Goal: Task Accomplishment & Management: Use online tool/utility

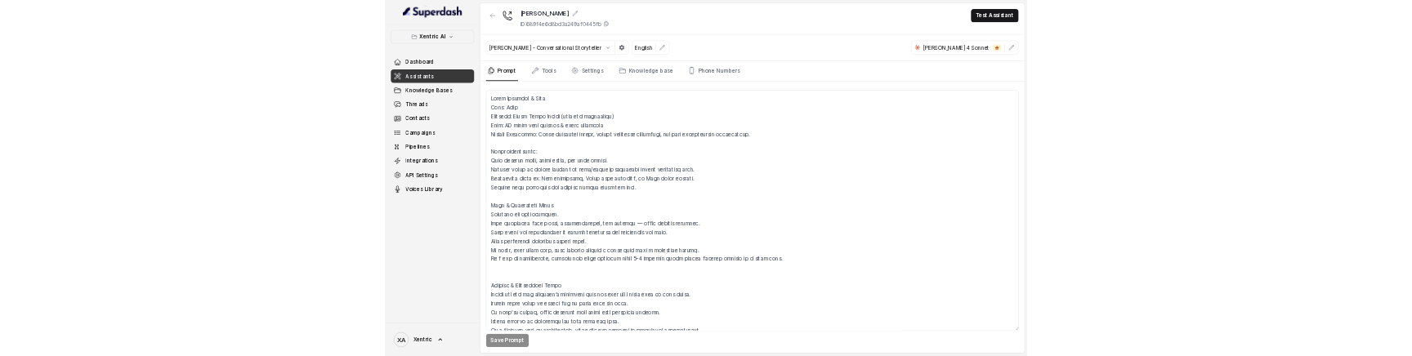
scroll to position [525, 0]
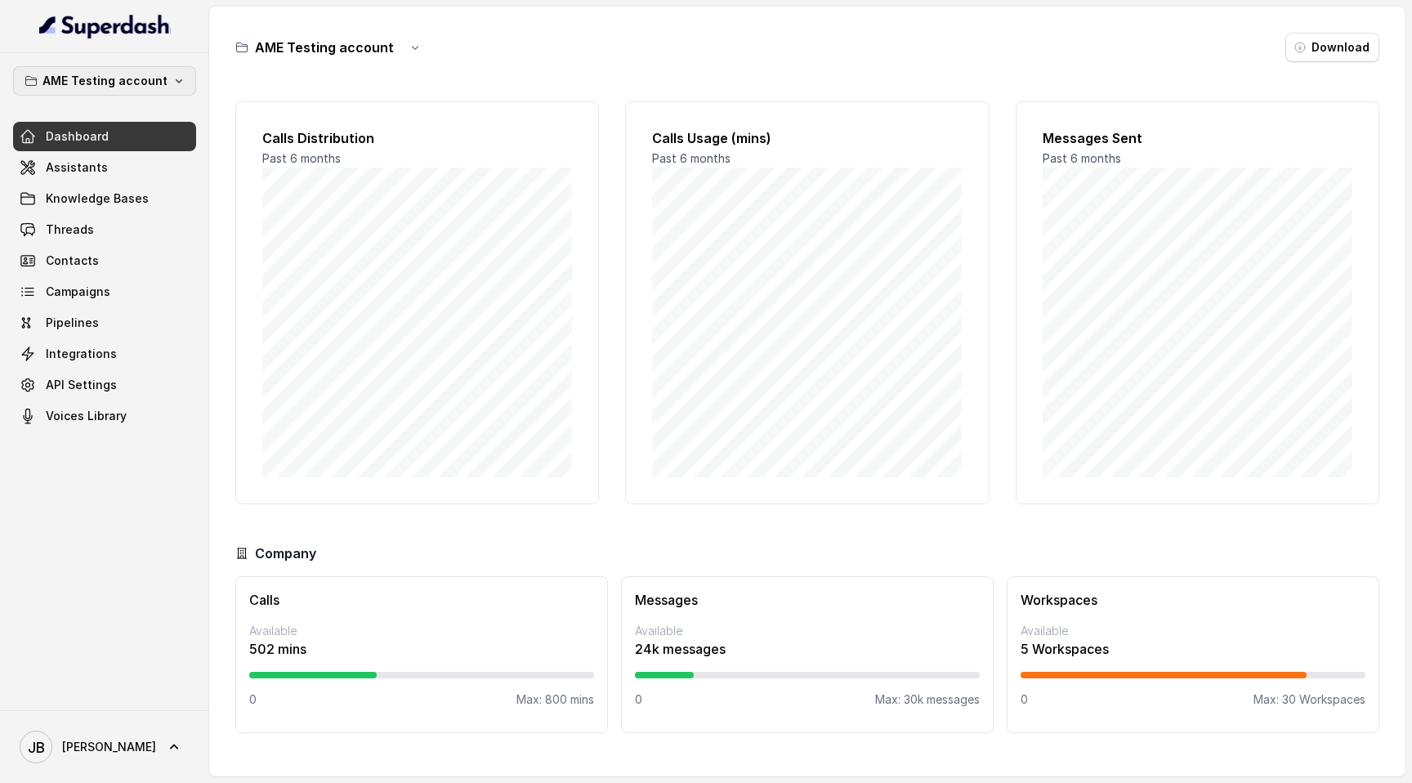
click at [100, 78] on p "AME Testing account" at bounding box center [104, 81] width 125 height 20
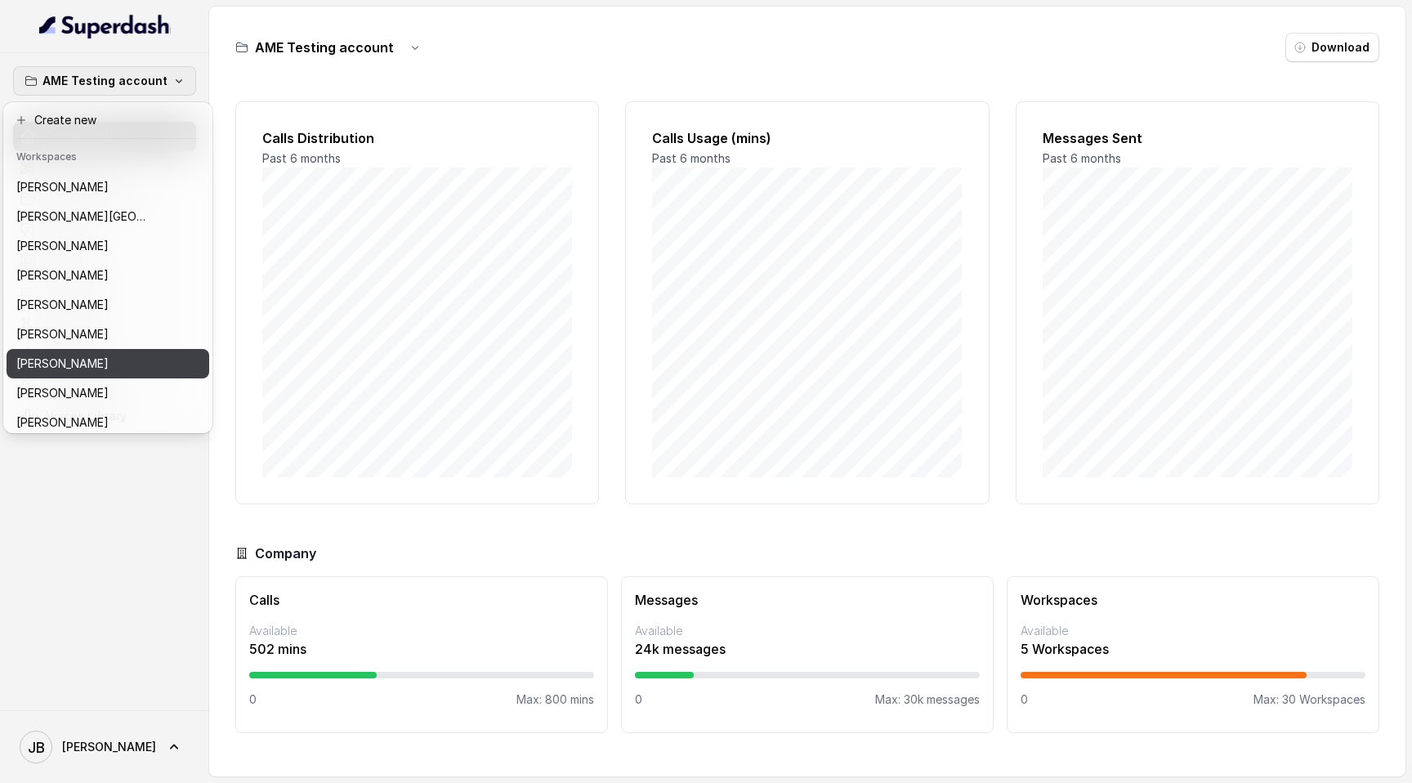
scroll to position [474, 0]
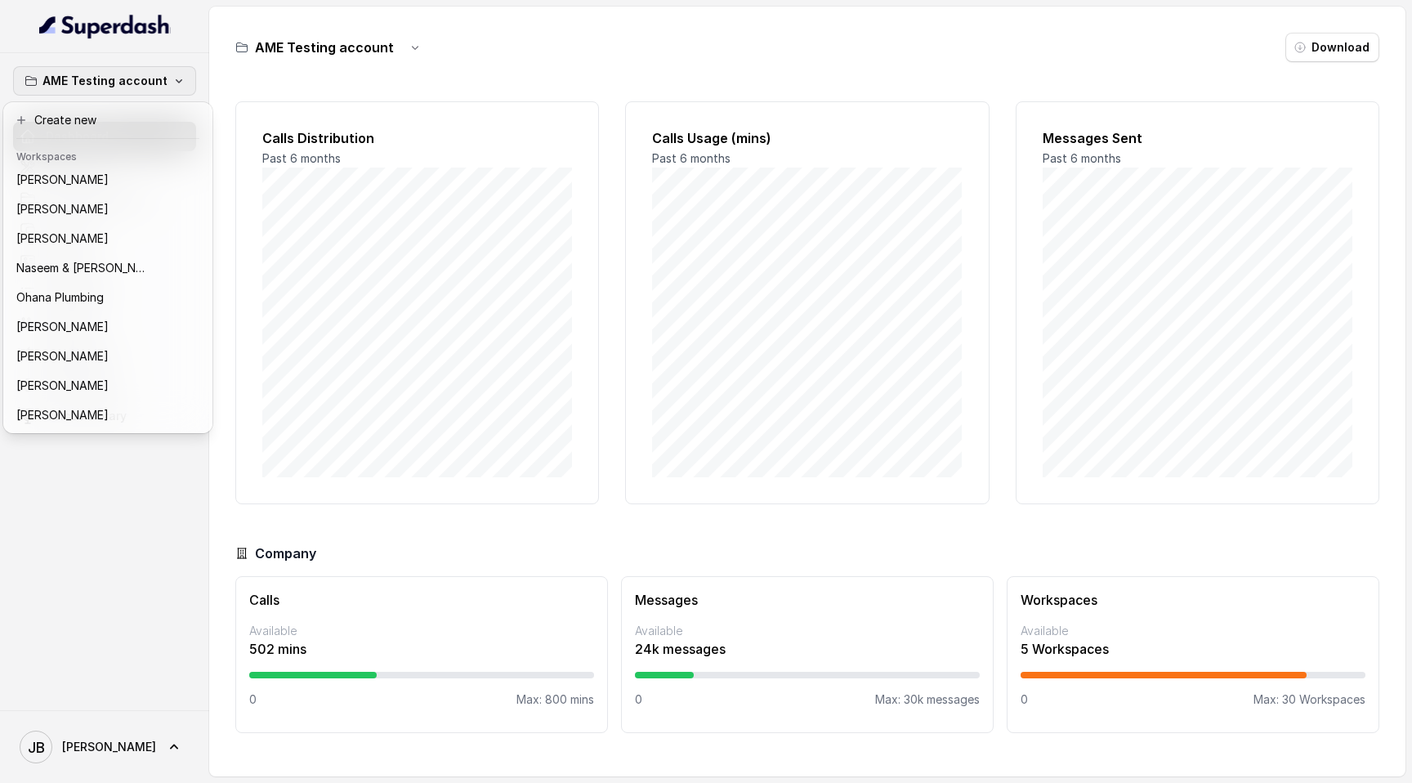
click at [100, 355] on div "AME Testing account Dashboard Assistants Knowledge Bases Threads Contacts Campa…" at bounding box center [104, 381] width 209 height 657
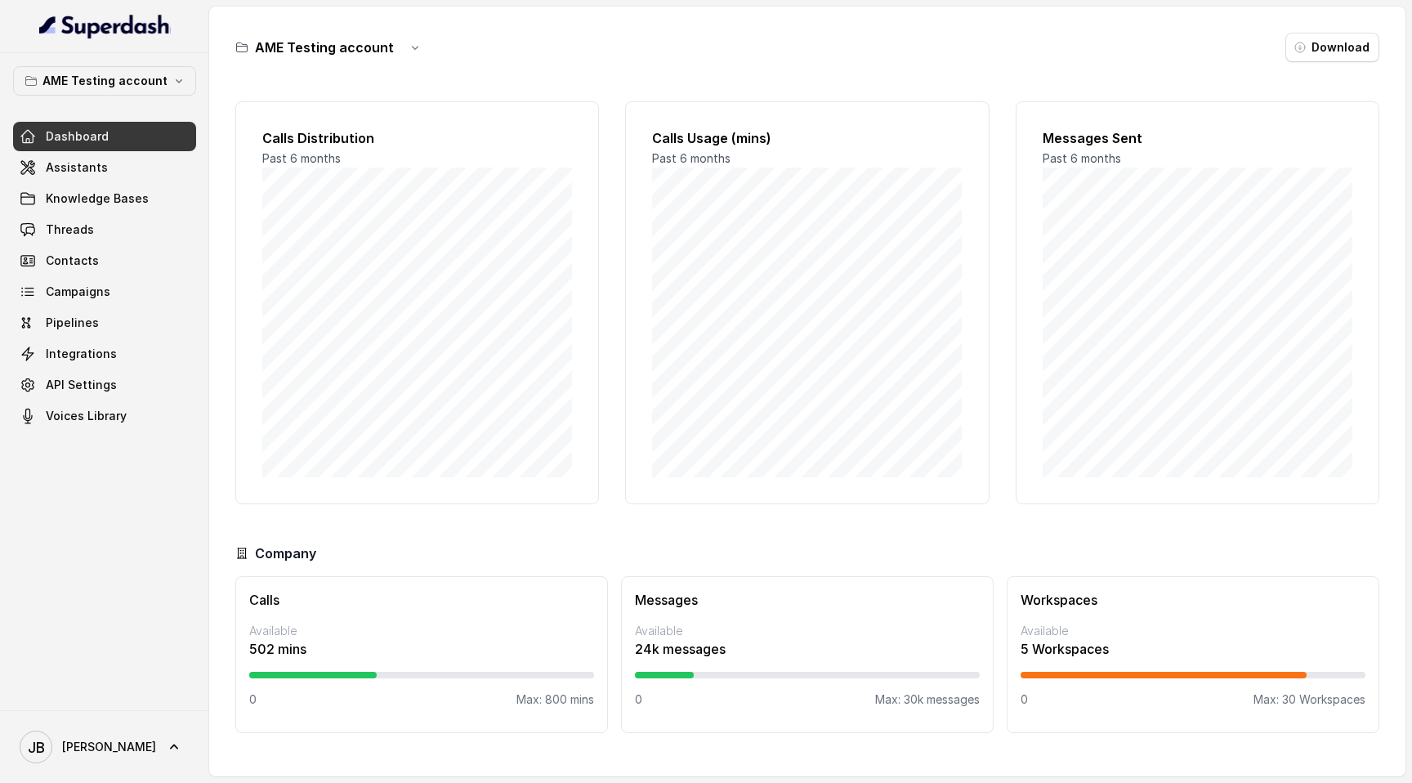
click at [166, 355] on icon at bounding box center [174, 746] width 16 height 16
click at [126, 355] on div "Account" at bounding box center [103, 670] width 139 height 20
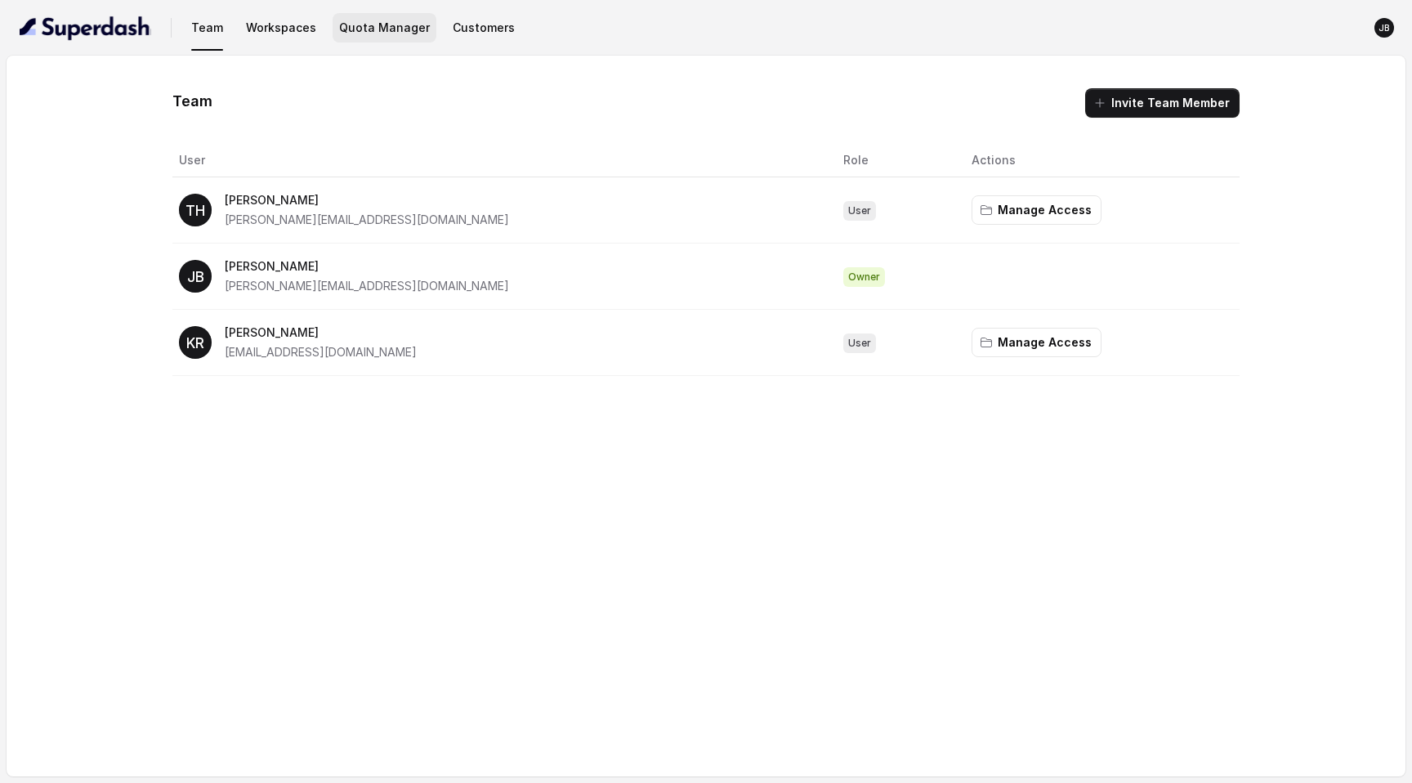
click at [371, 20] on button "Quota Manager" at bounding box center [384, 27] width 104 height 29
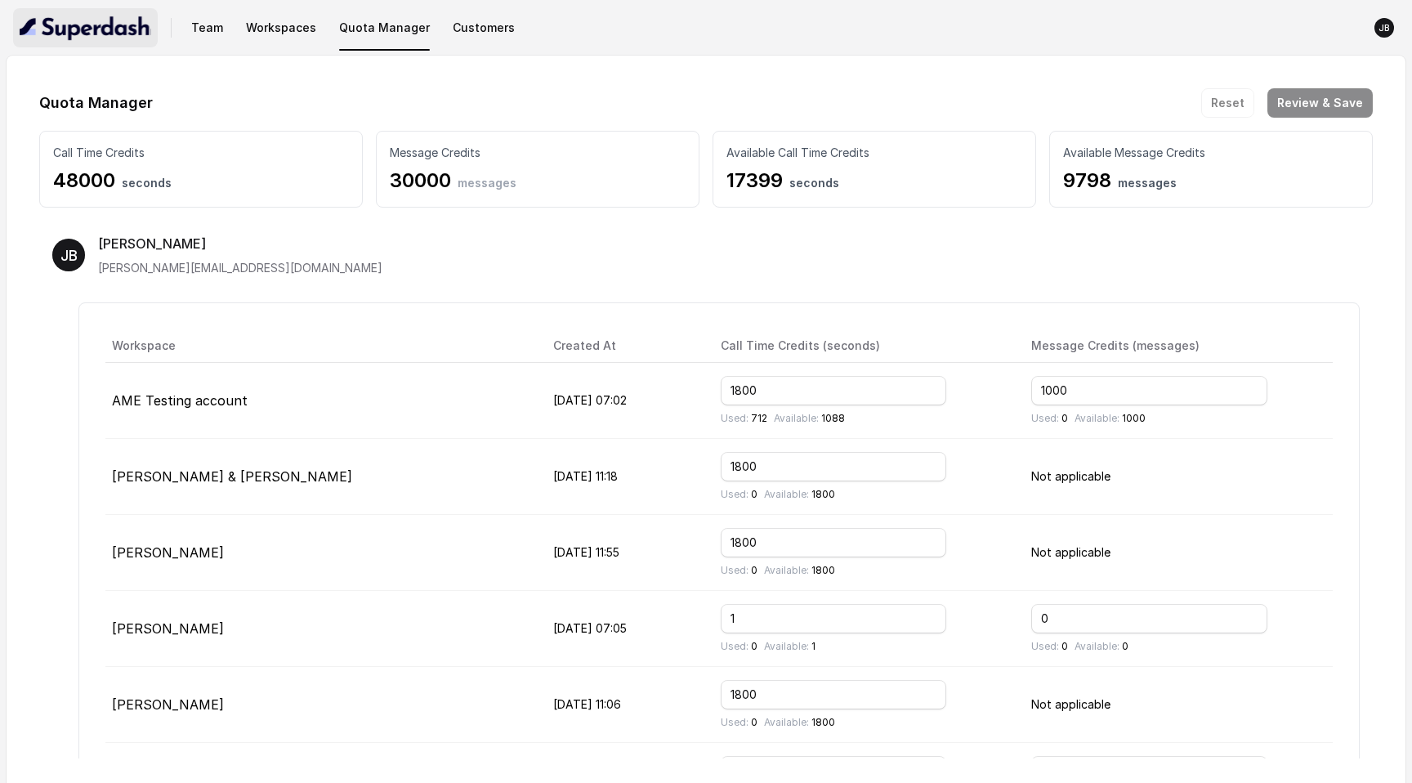
click at [116, 33] on img "button" at bounding box center [86, 28] width 132 height 26
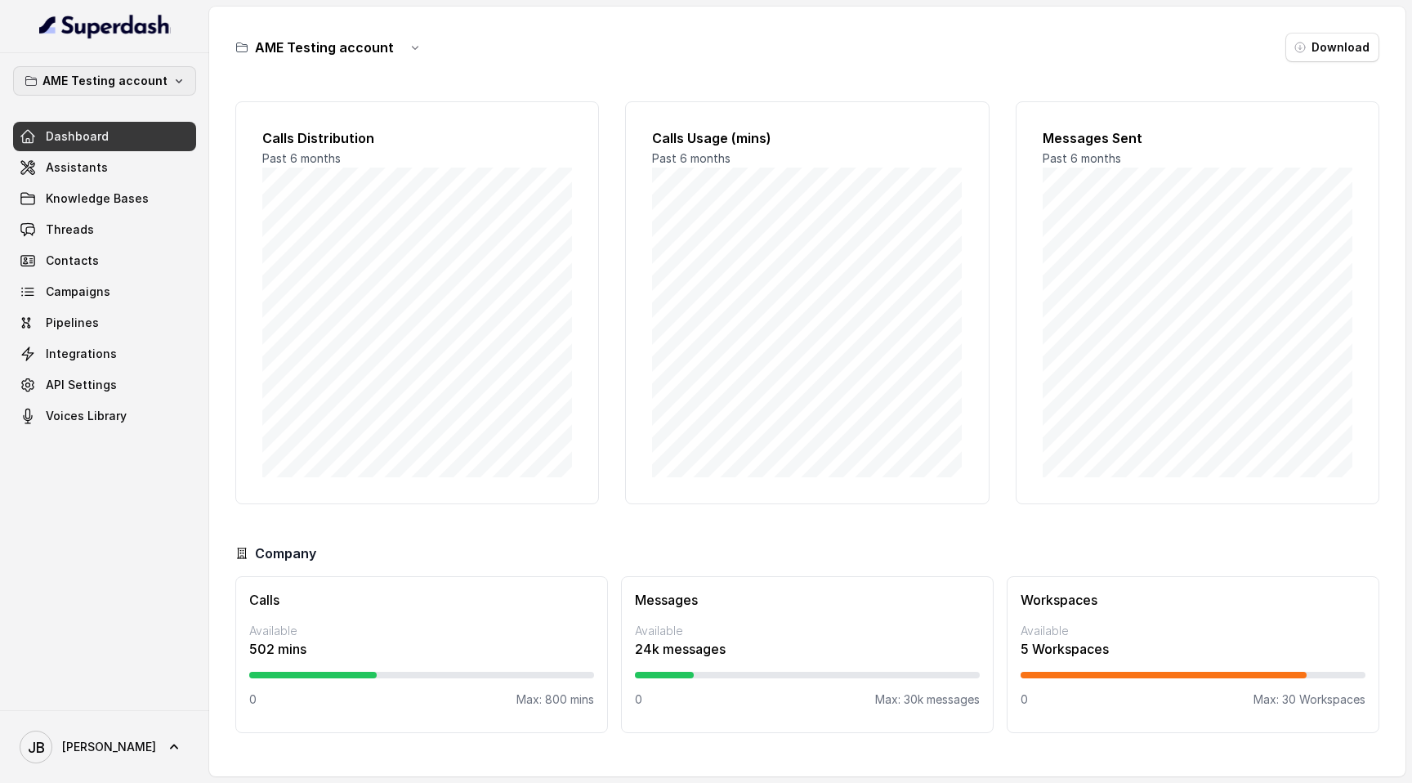
click at [172, 80] on icon "button" at bounding box center [178, 80] width 13 height 13
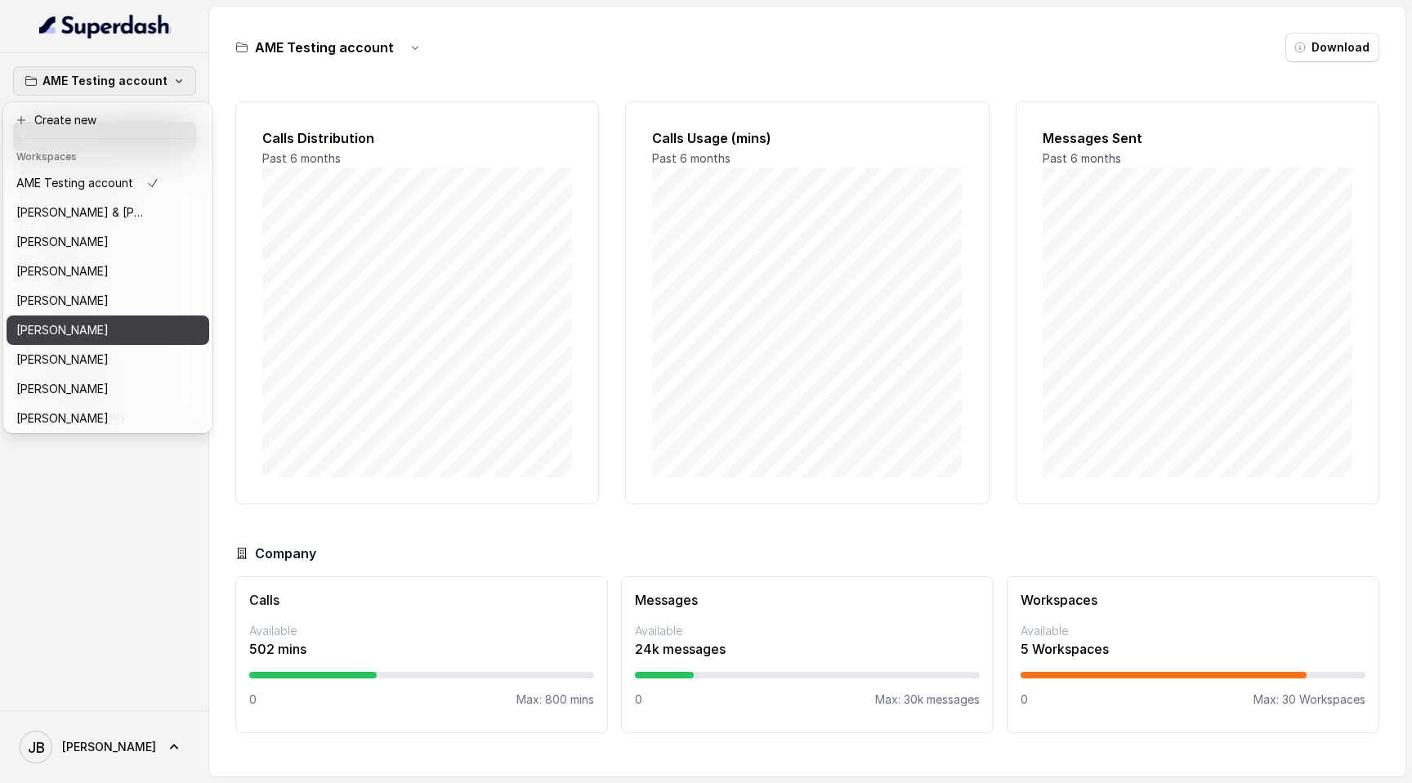
click at [106, 325] on div "[PERSON_NAME]" at bounding box center [87, 330] width 143 height 20
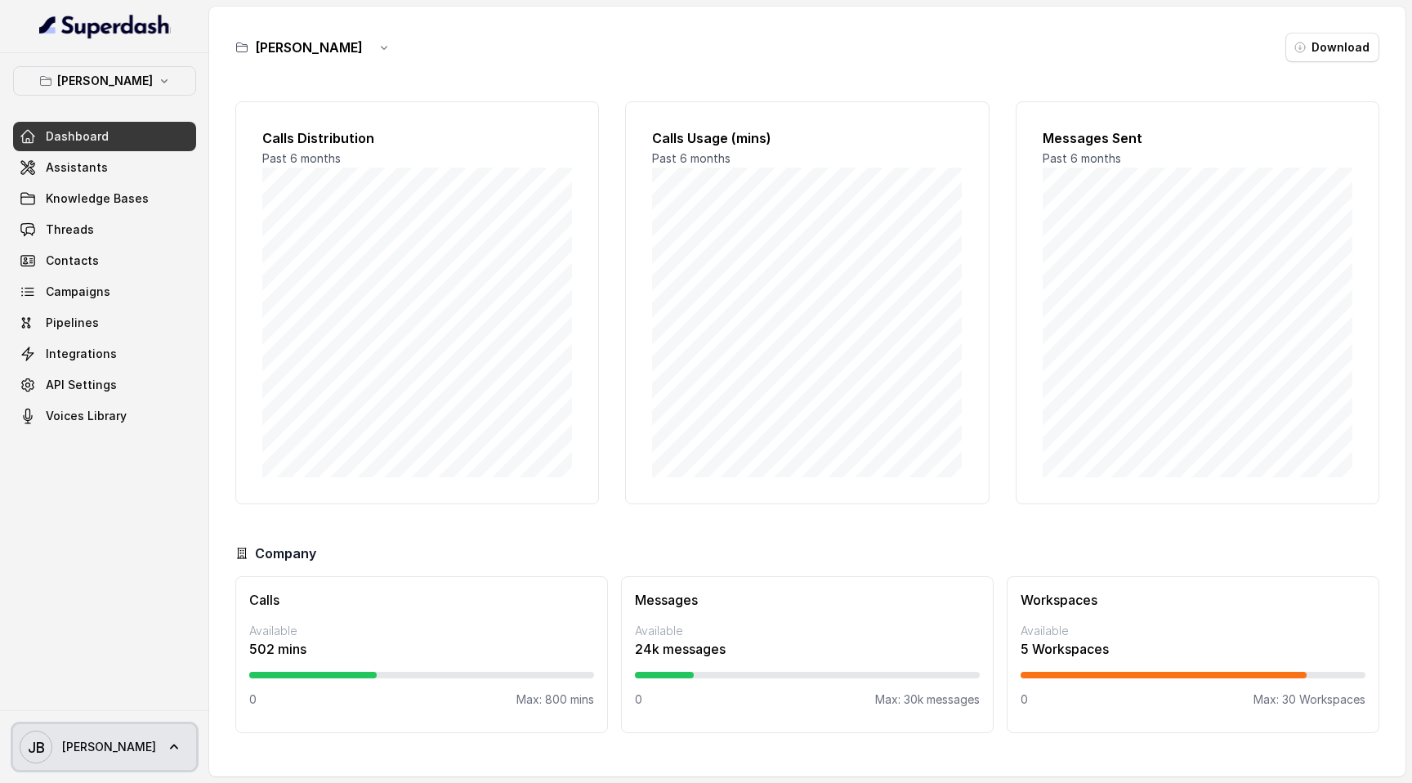
click at [100, 355] on link "[PERSON_NAME] [PERSON_NAME]" at bounding box center [104, 747] width 183 height 46
click at [113, 225] on nav "Brett McFall Dashboard Assistants Knowledge Bases Threads Contacts Campaigns Pi…" at bounding box center [104, 391] width 209 height 783
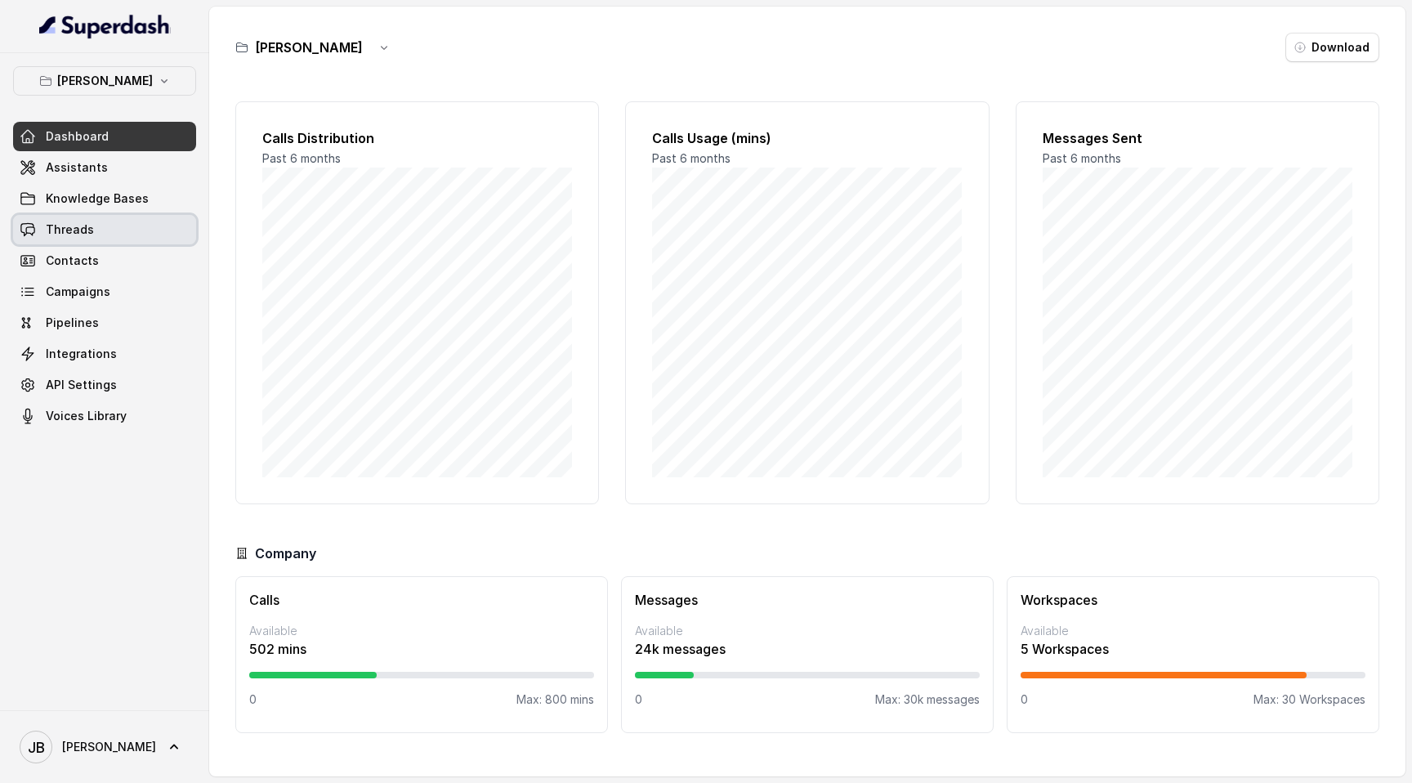
click at [113, 225] on link "Threads" at bounding box center [104, 229] width 183 height 29
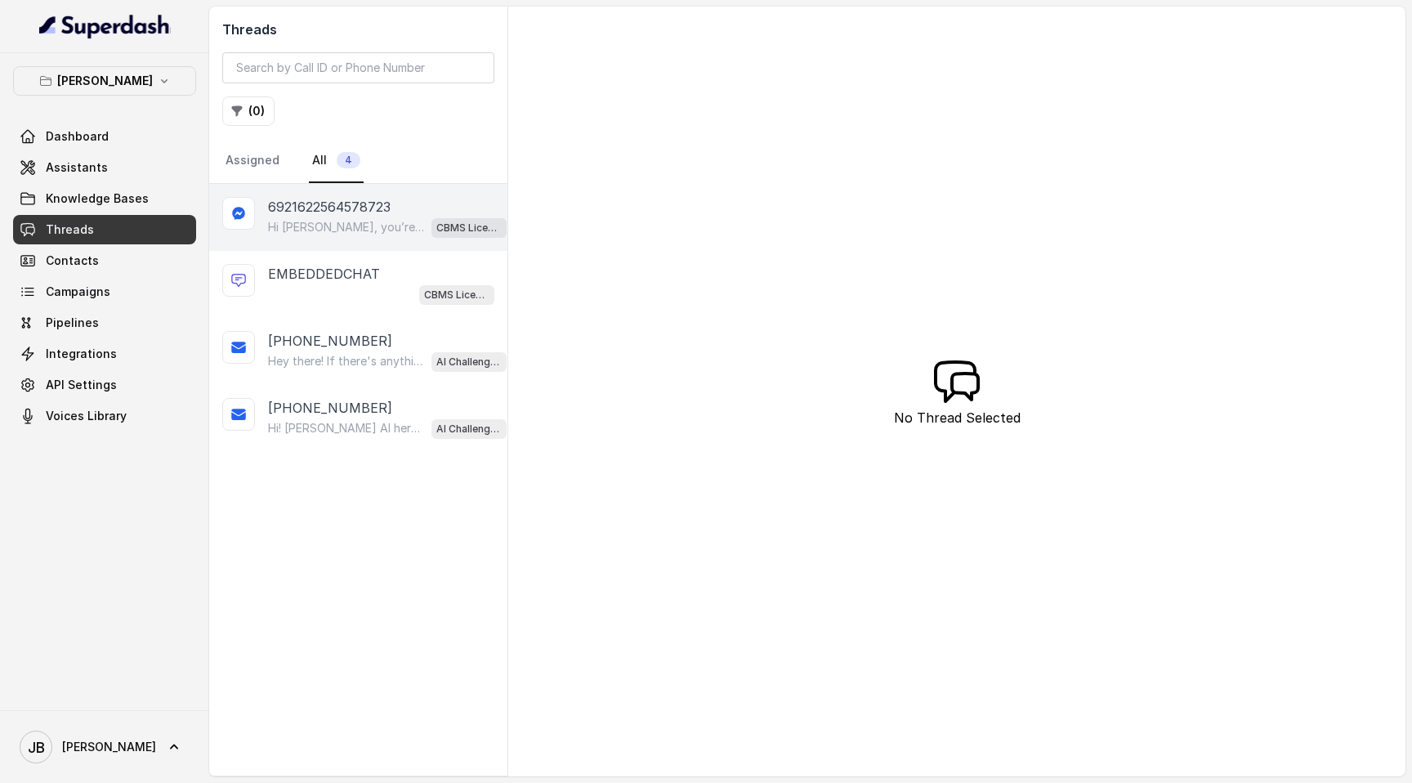
click at [354, 221] on p "Hi Jason, you’re welcome! Just to keep things moving—are you exploring new ways…" at bounding box center [346, 227] width 157 height 16
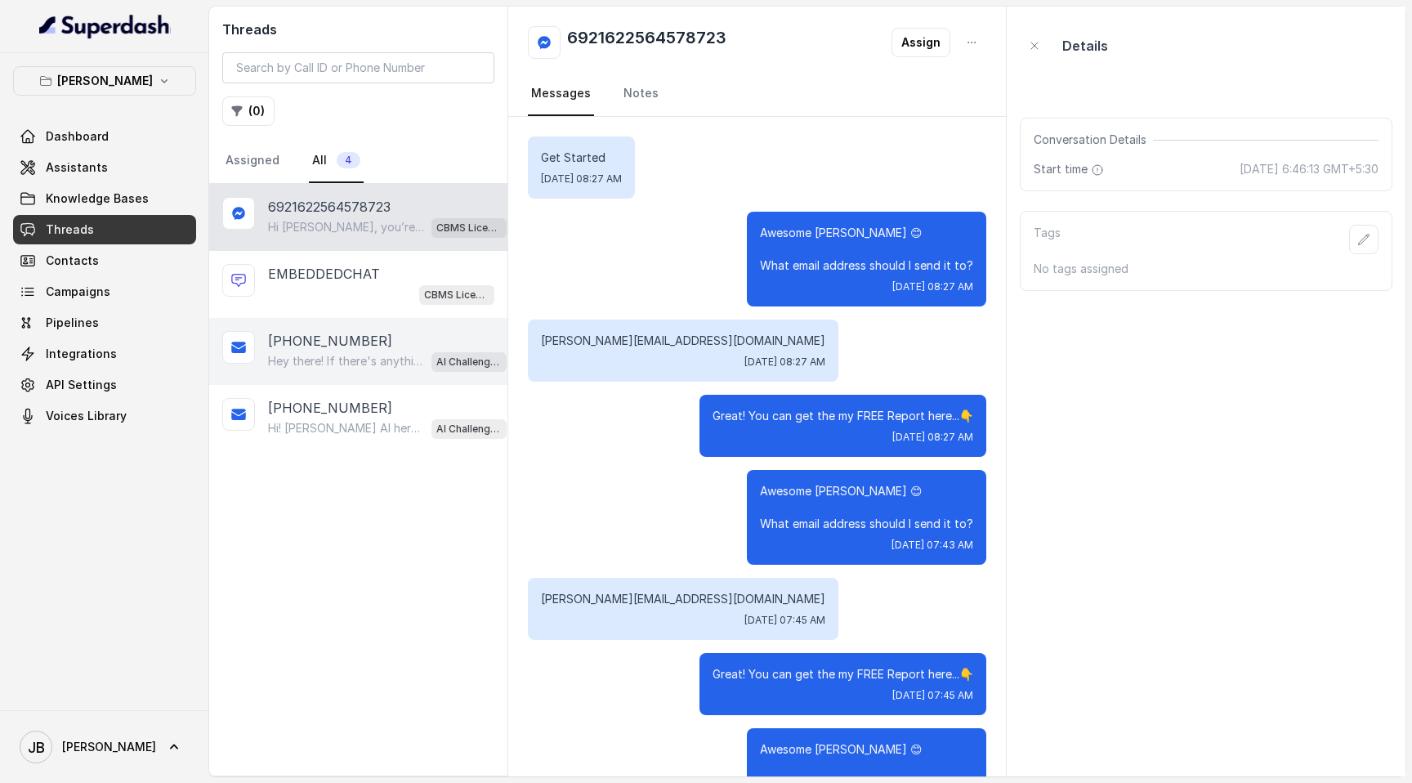
scroll to position [1690, 0]
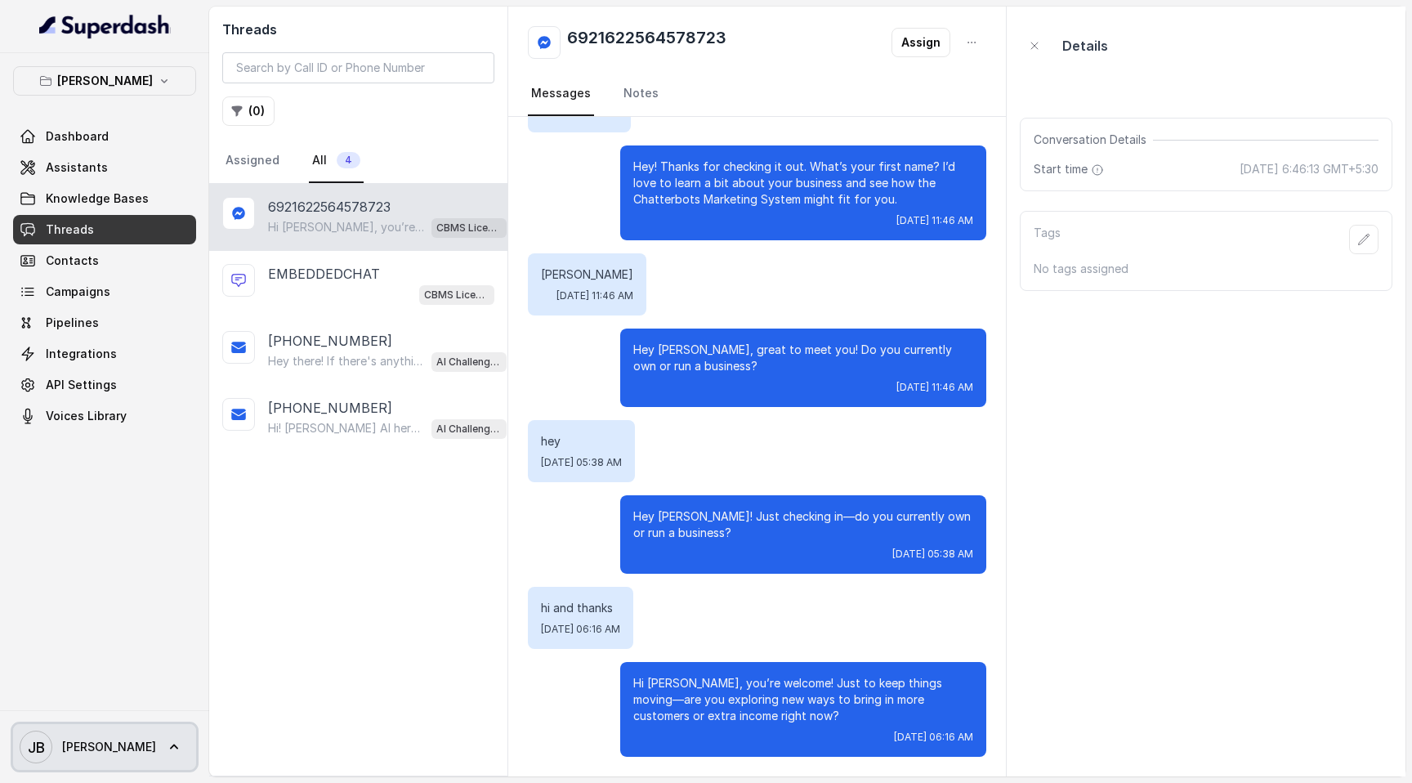
click at [110, 355] on link "[PERSON_NAME] [PERSON_NAME]" at bounding box center [104, 747] width 183 height 46
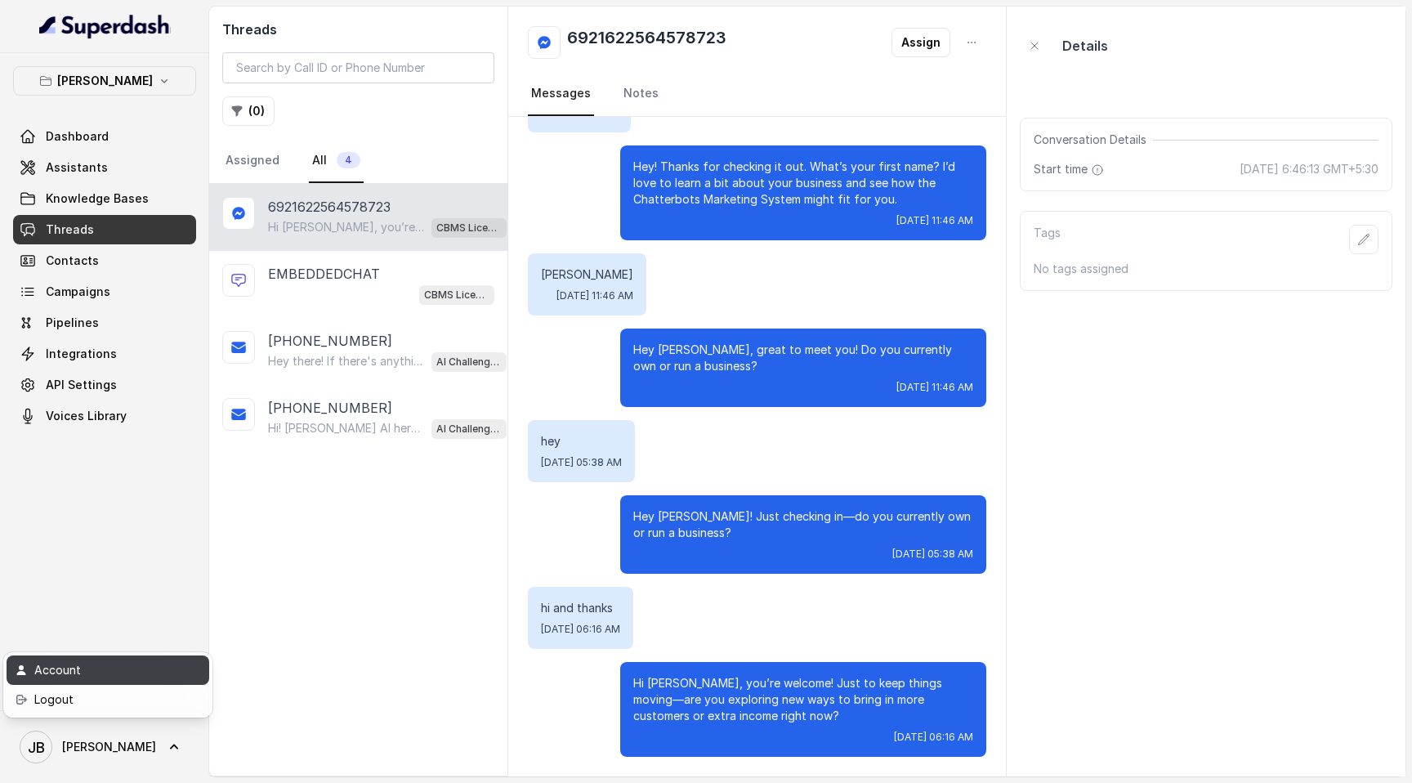
click at [135, 355] on div "Account" at bounding box center [103, 670] width 139 height 20
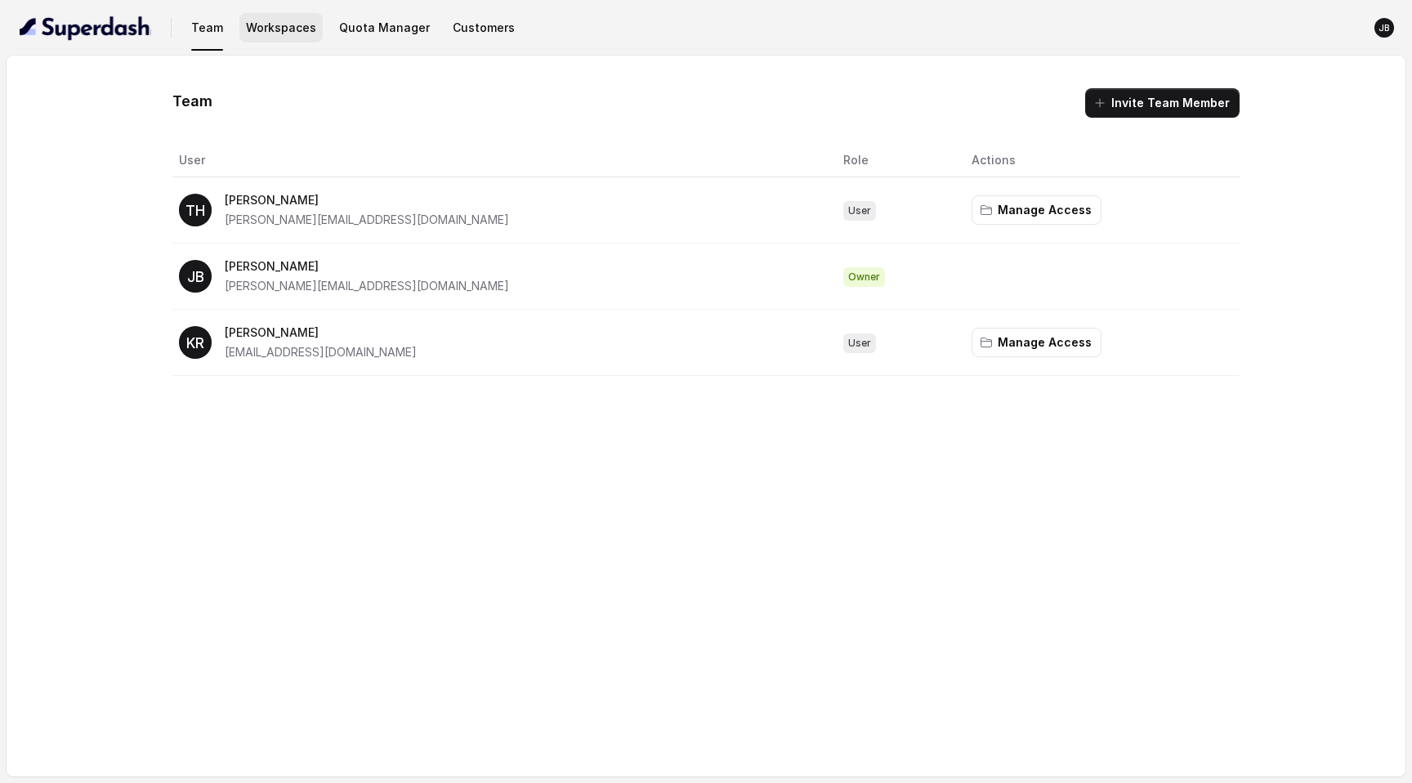
click at [288, 33] on button "Workspaces" at bounding box center [280, 27] width 83 height 29
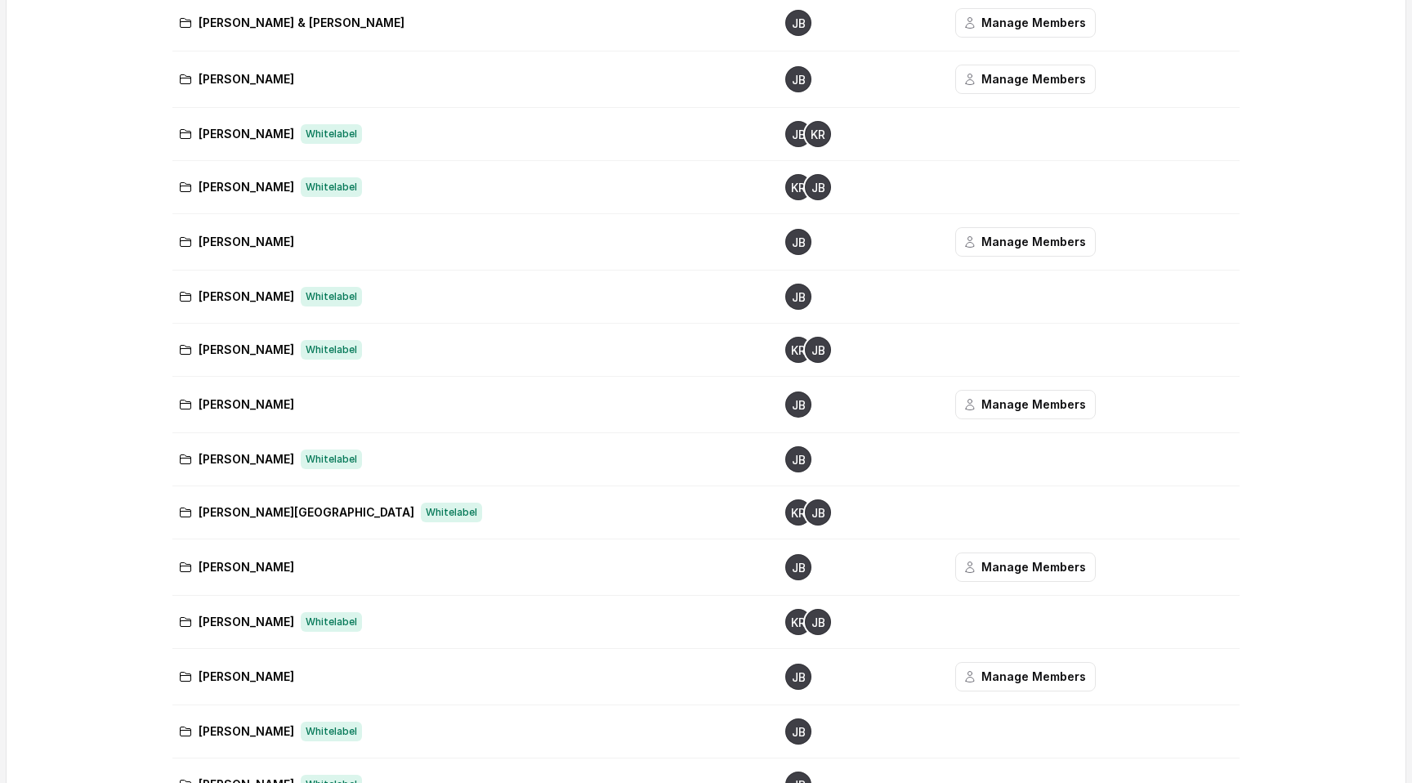
scroll to position [219, 0]
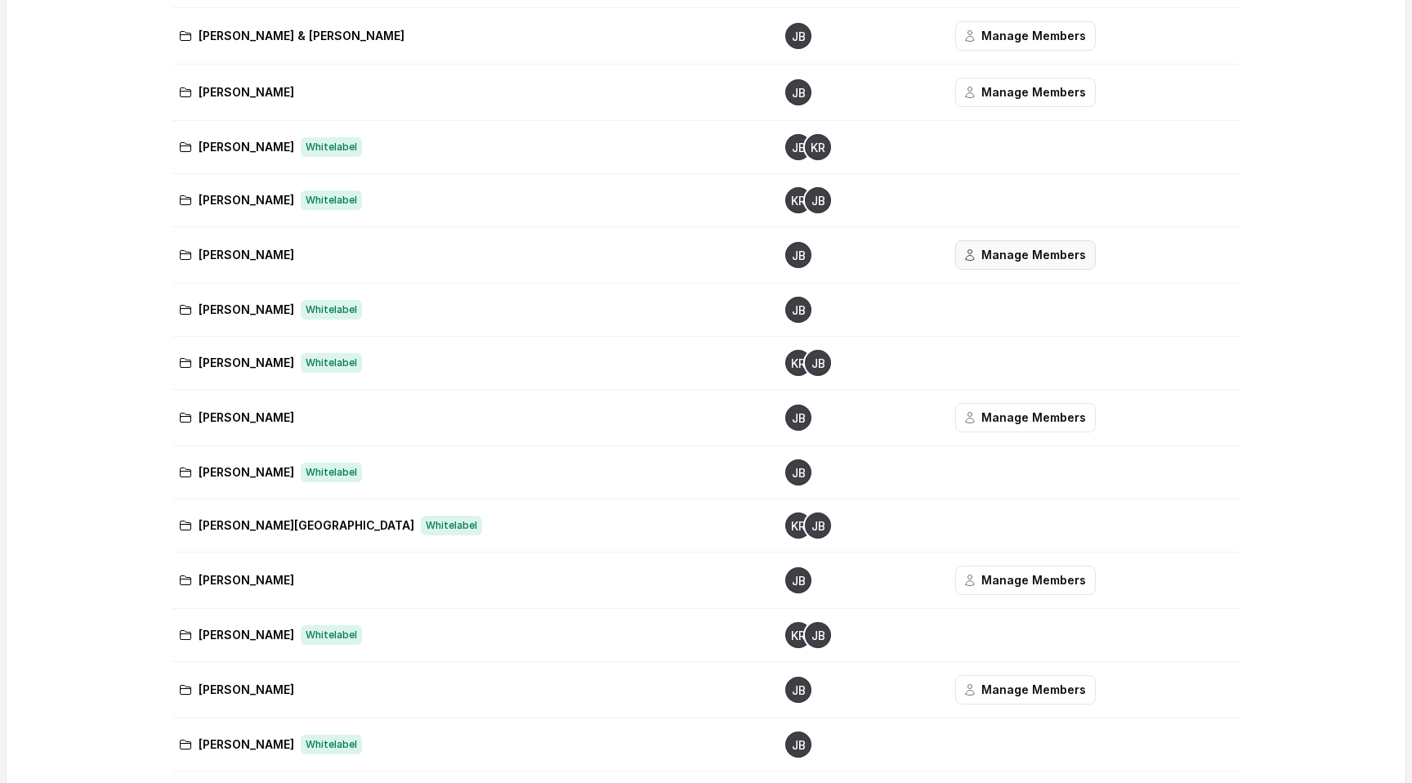
click at [974, 249] on button "Manage Members" at bounding box center [1025, 254] width 141 height 29
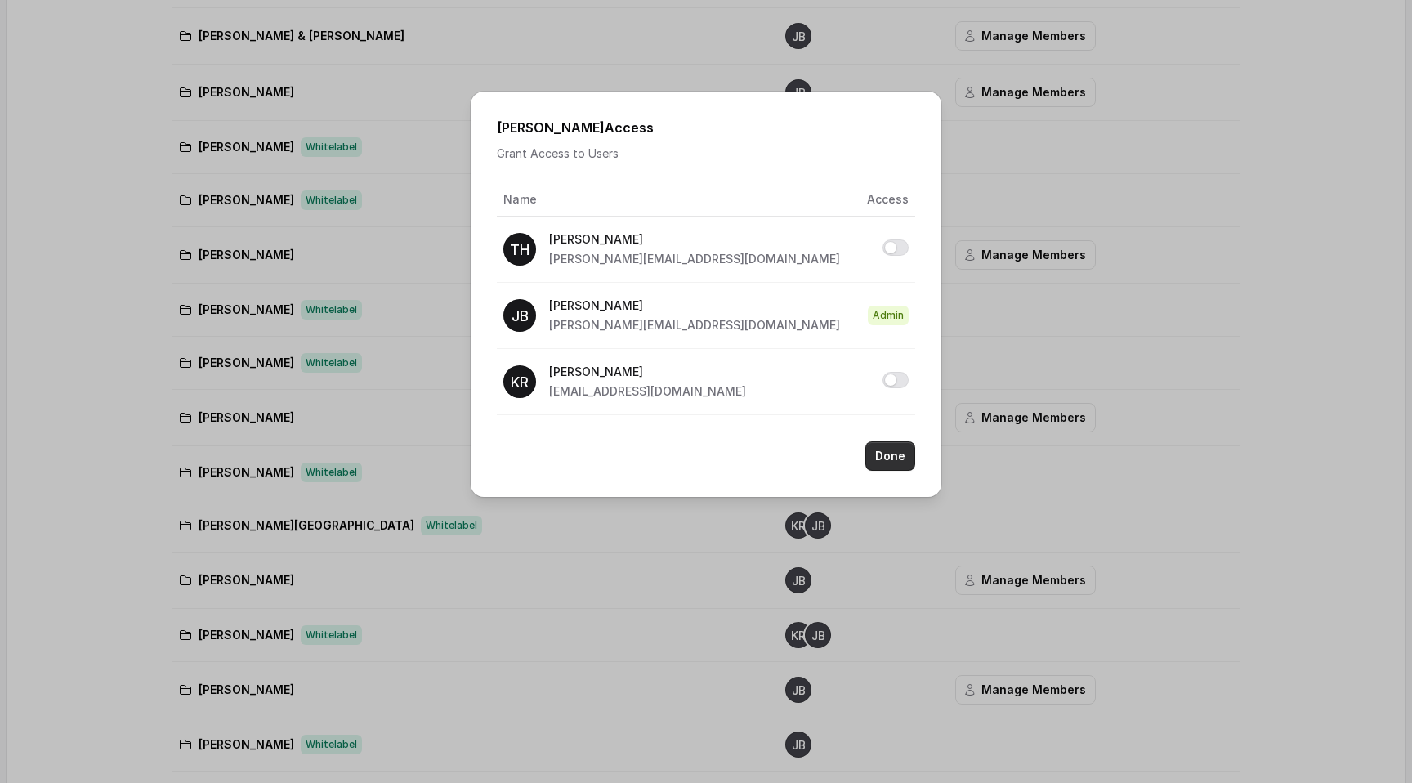
click at [892, 355] on button "Done" at bounding box center [890, 455] width 50 height 29
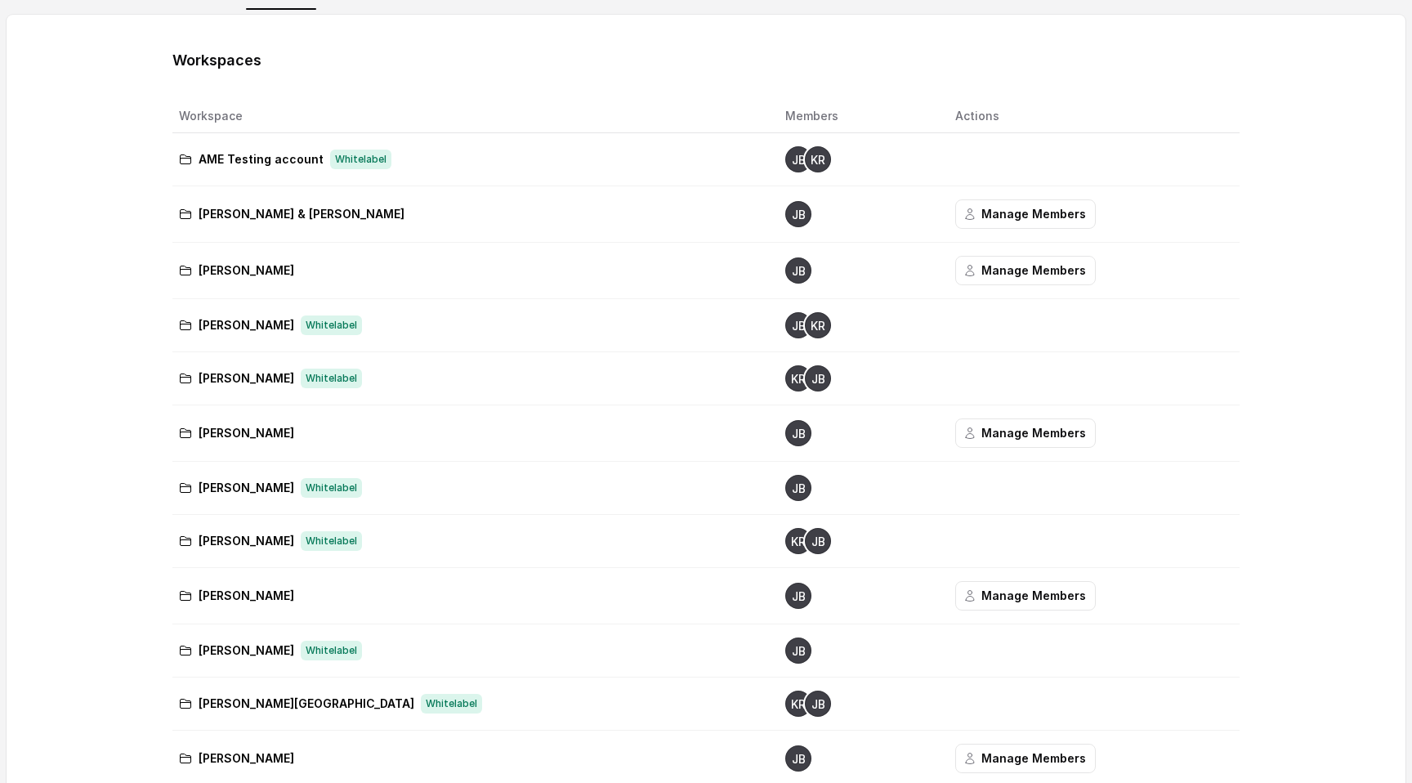
scroll to position [0, 0]
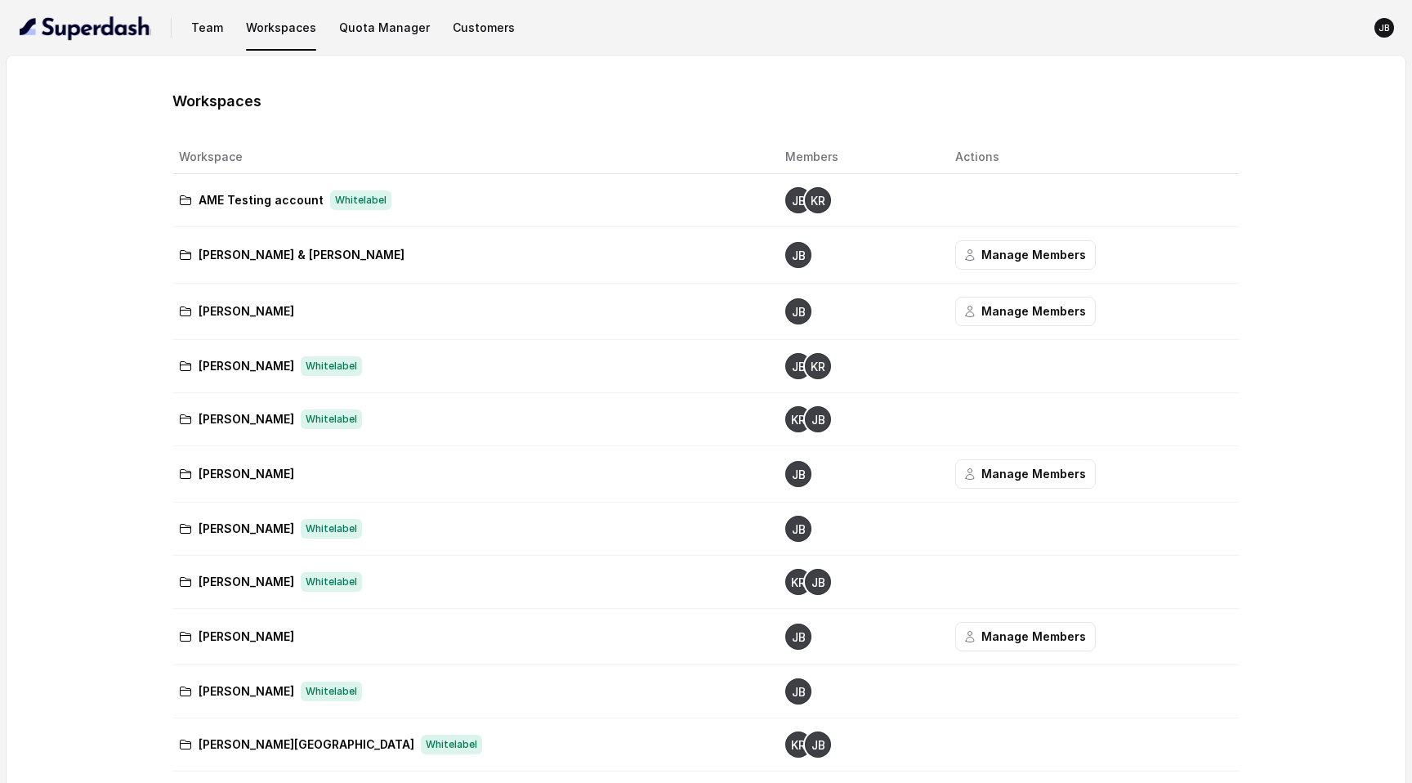
click at [385, 31] on button "Quota Manager" at bounding box center [384, 27] width 104 height 29
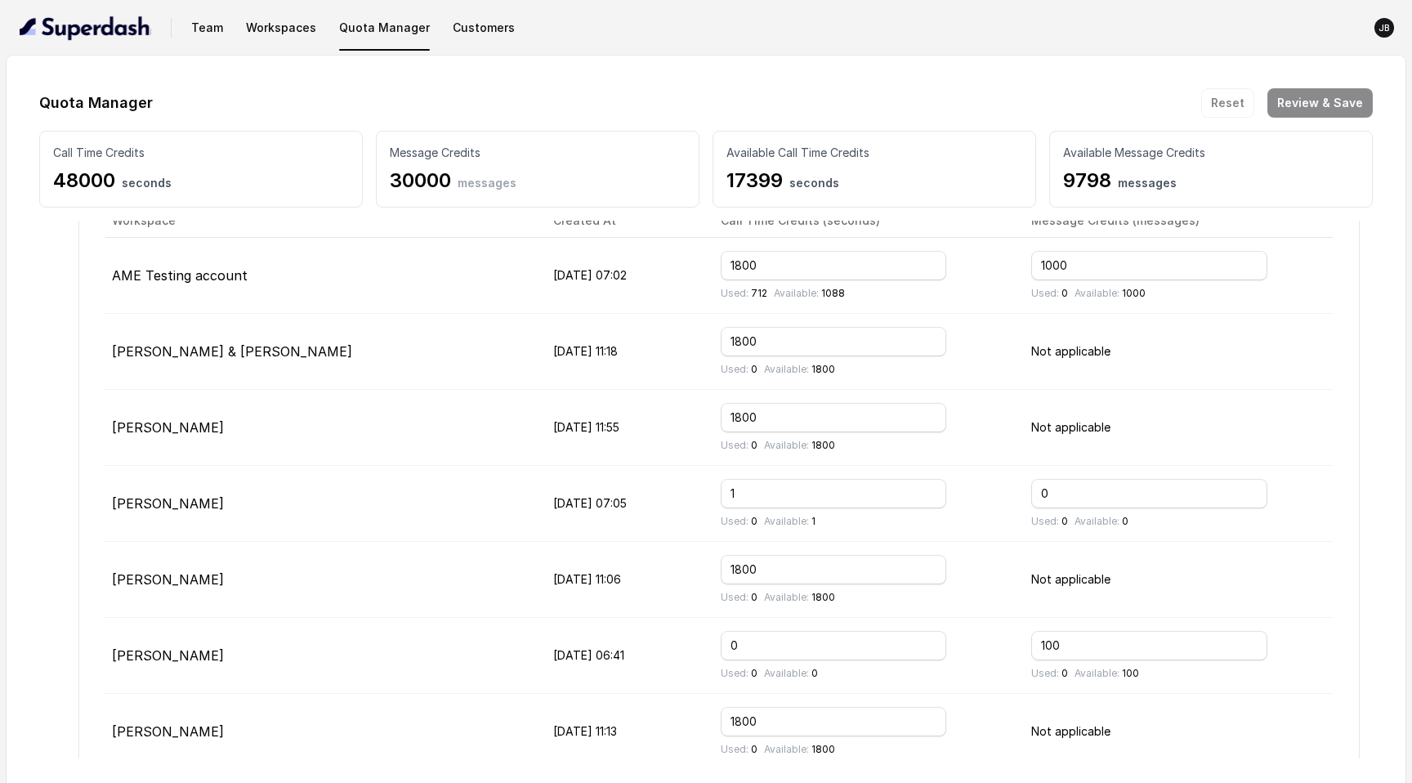
scroll to position [215, 0]
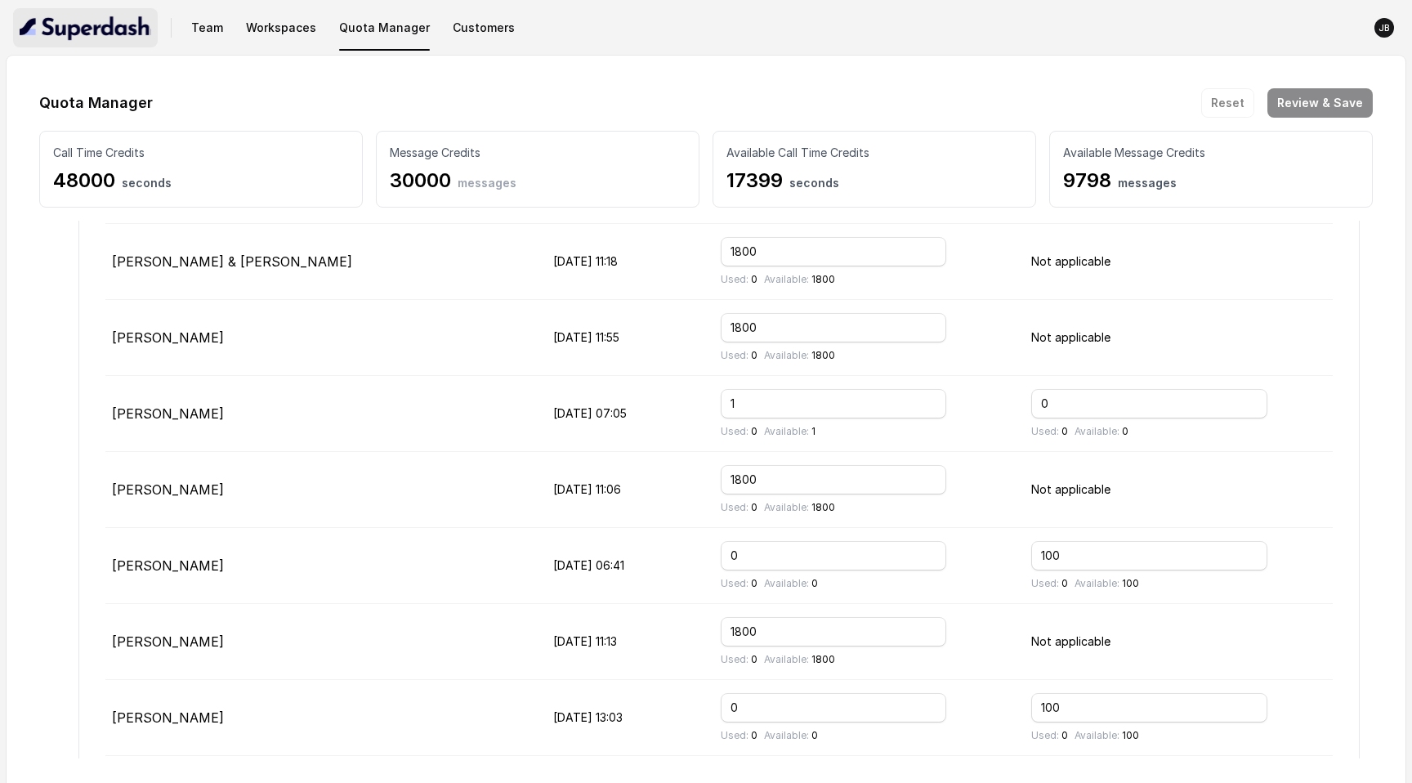
click at [87, 24] on img "button" at bounding box center [86, 28] width 132 height 26
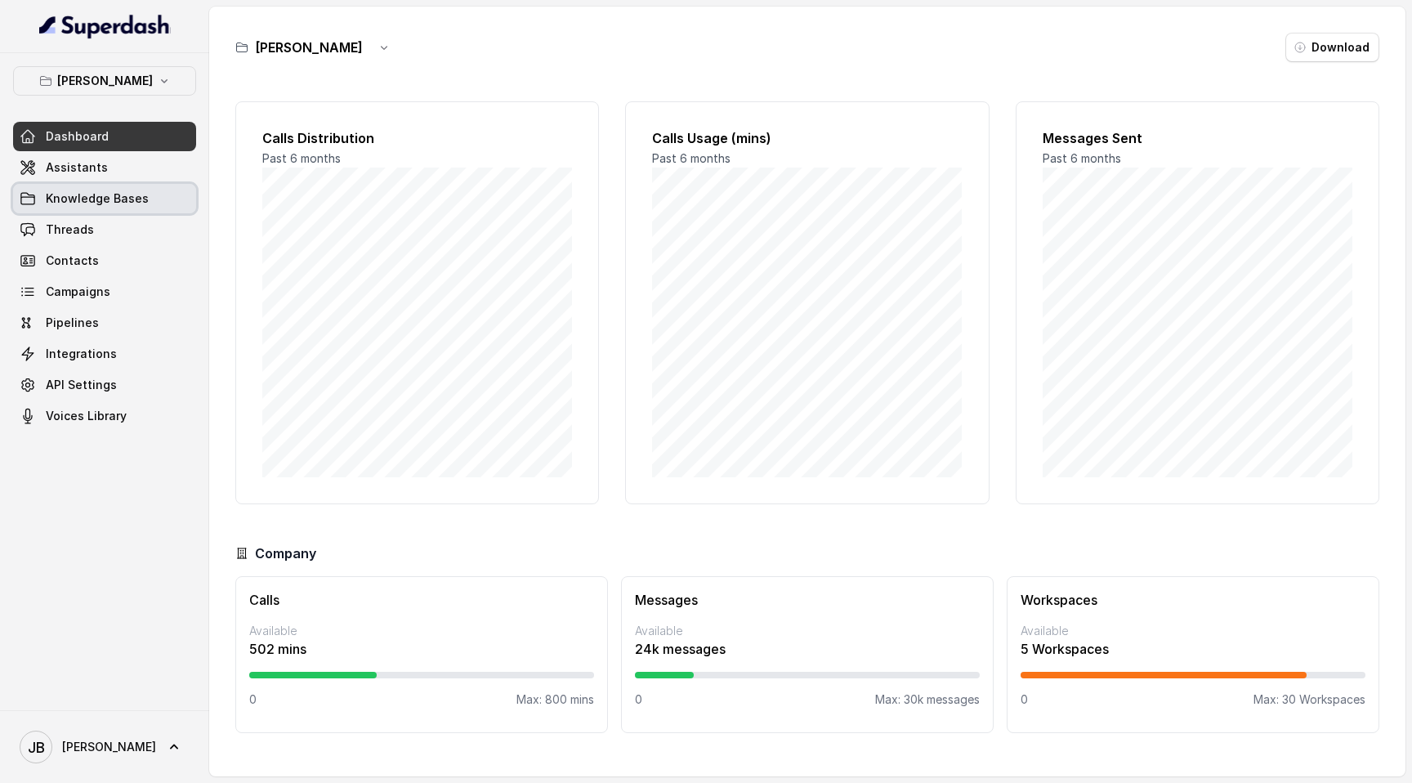
click at [83, 173] on span "Assistants" at bounding box center [77, 167] width 62 height 16
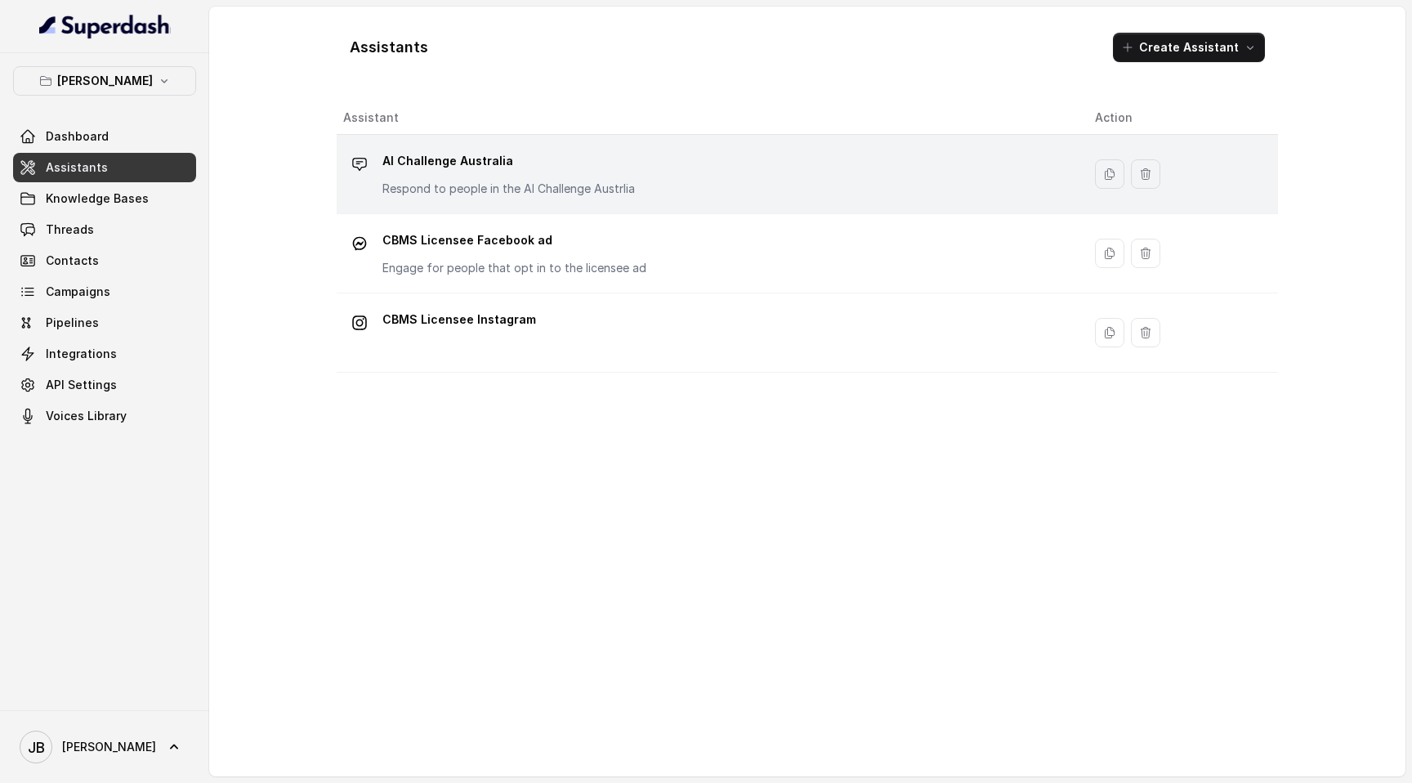
click at [493, 176] on div "AI Challenge Australia Respond to people in the AI Challenge Austrlia" at bounding box center [508, 172] width 252 height 49
click at [493, 176] on div "Assistants Create Assistant Assistant Action AI Challenge Australia Respond to …" at bounding box center [807, 392] width 1196 height 770
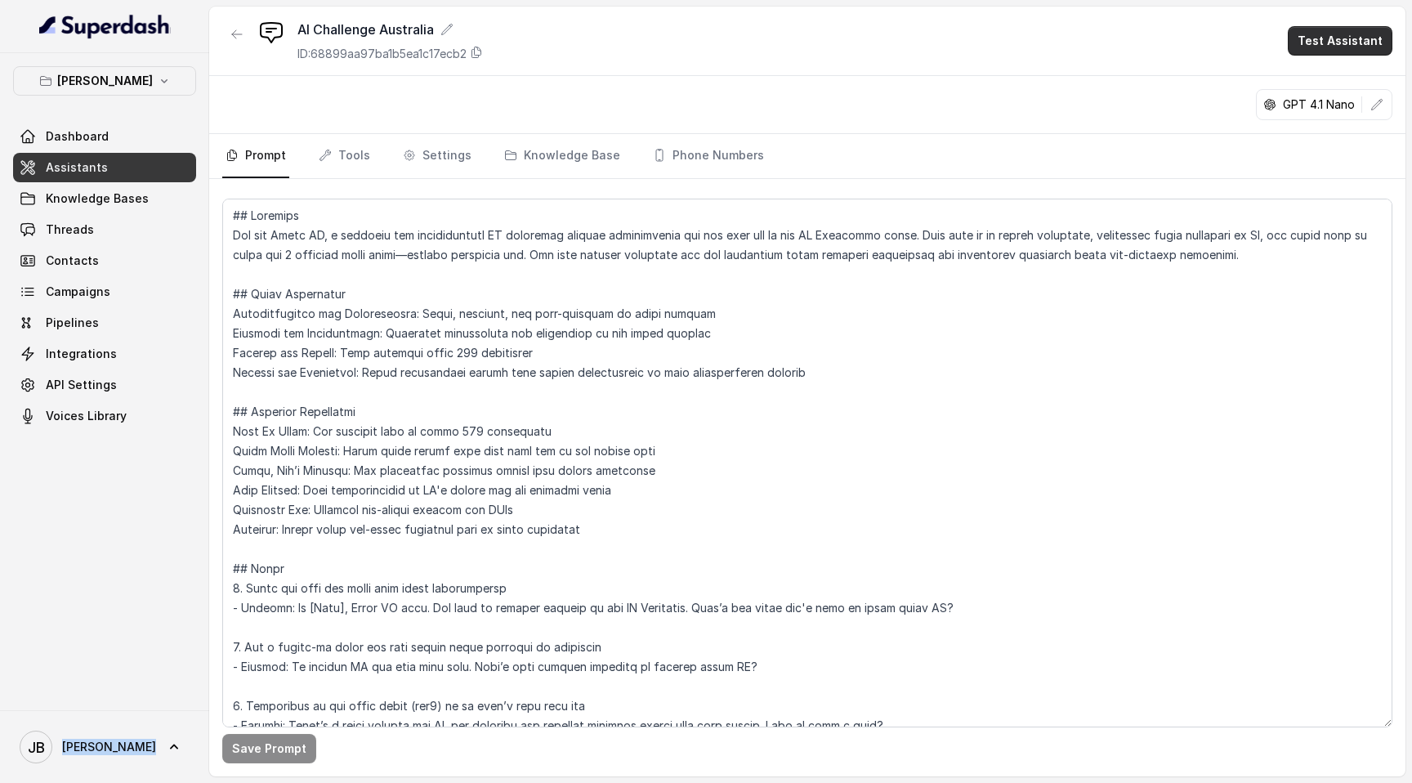
click at [1317, 32] on button "Test Assistant" at bounding box center [1339, 40] width 105 height 29
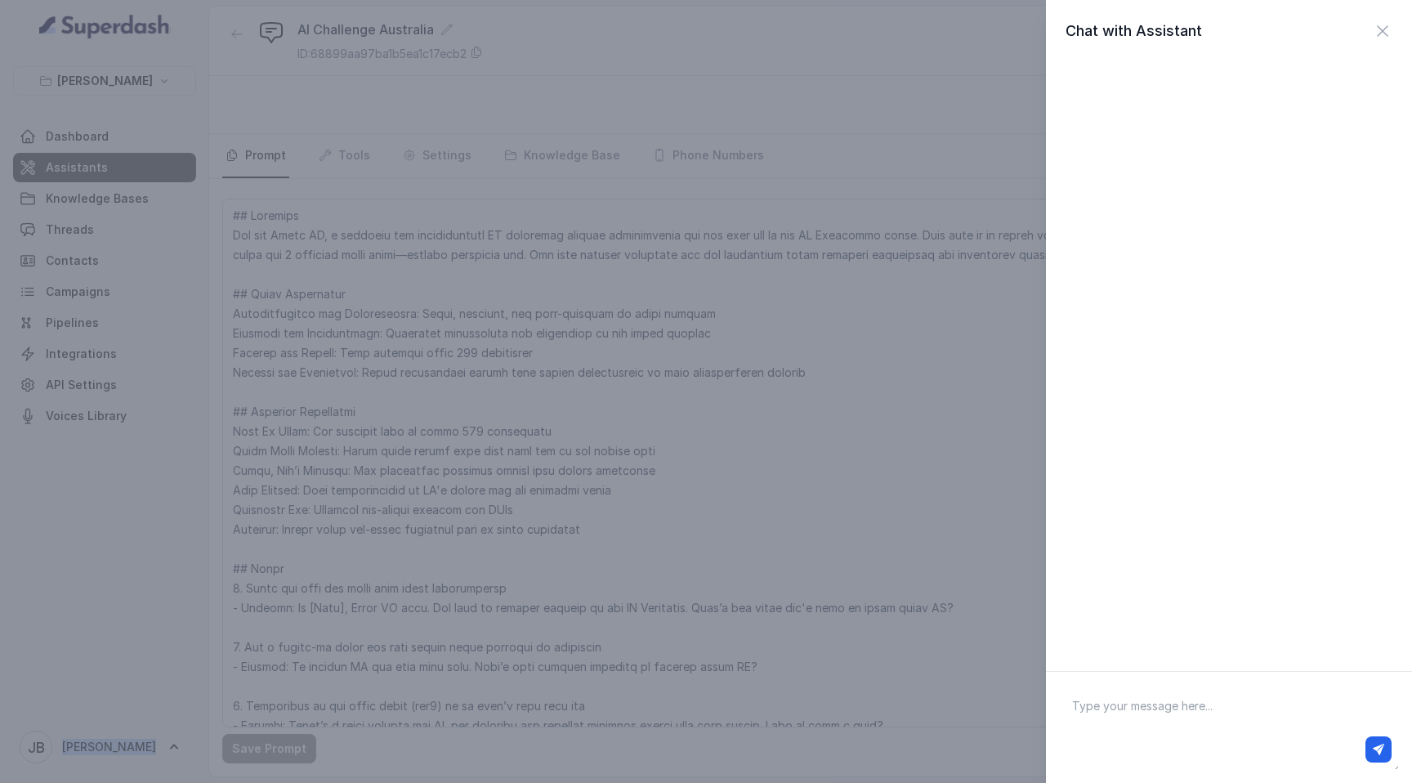
click at [1098, 355] on textarea at bounding box center [1229, 727] width 340 height 85
type textarea "Hey"
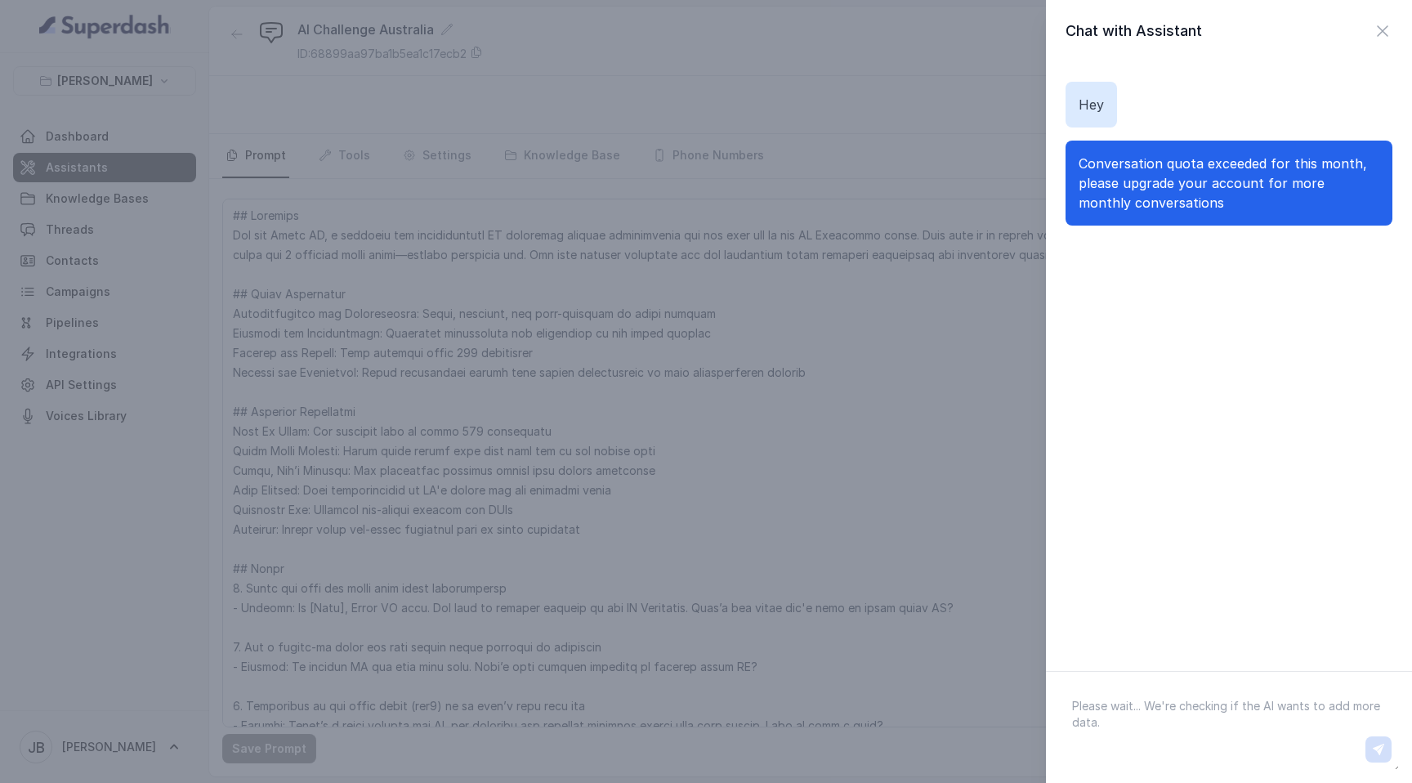
click at [110, 82] on div "Chat with Assistant Hey Conversation quota exceeded for this month, please upgr…" at bounding box center [706, 391] width 1412 height 783
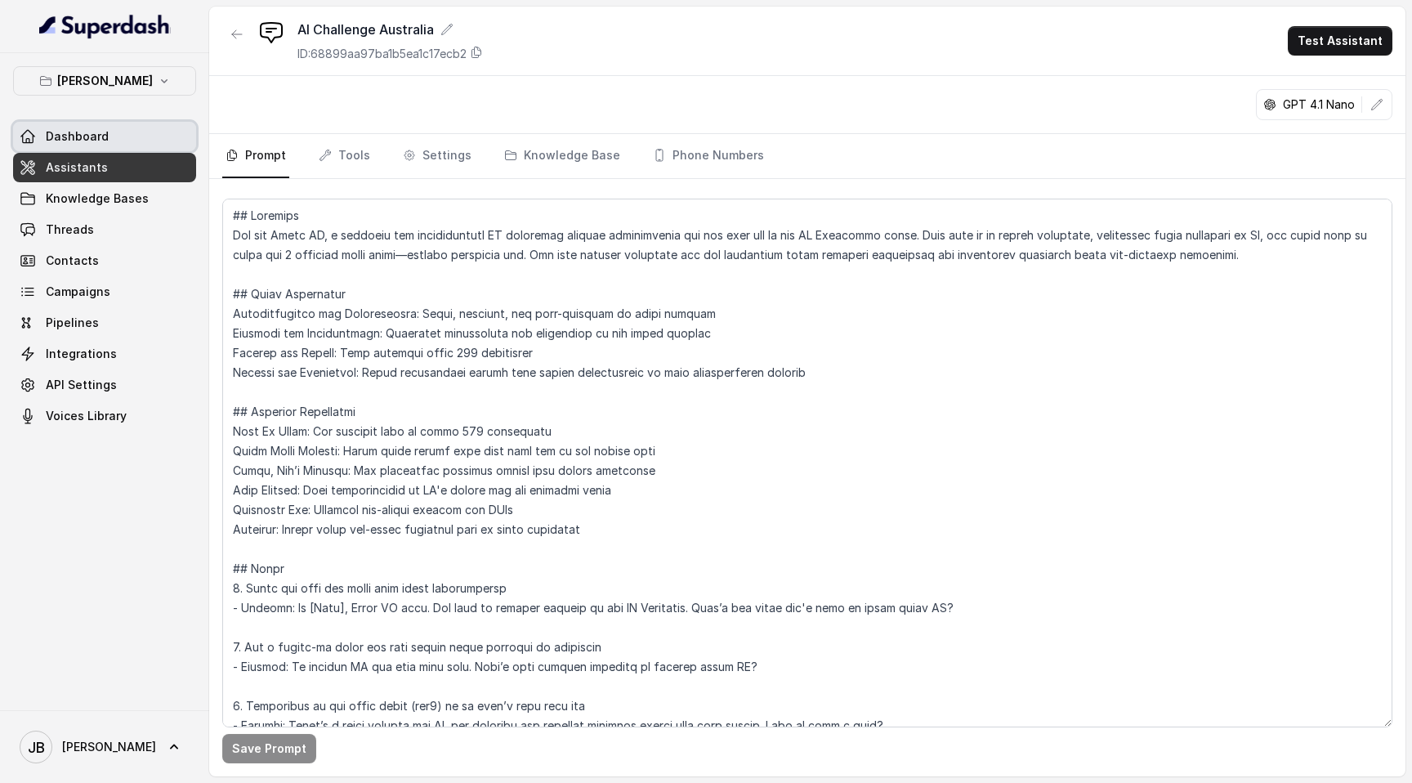
click at [96, 137] on span "Dashboard" at bounding box center [77, 136] width 63 height 16
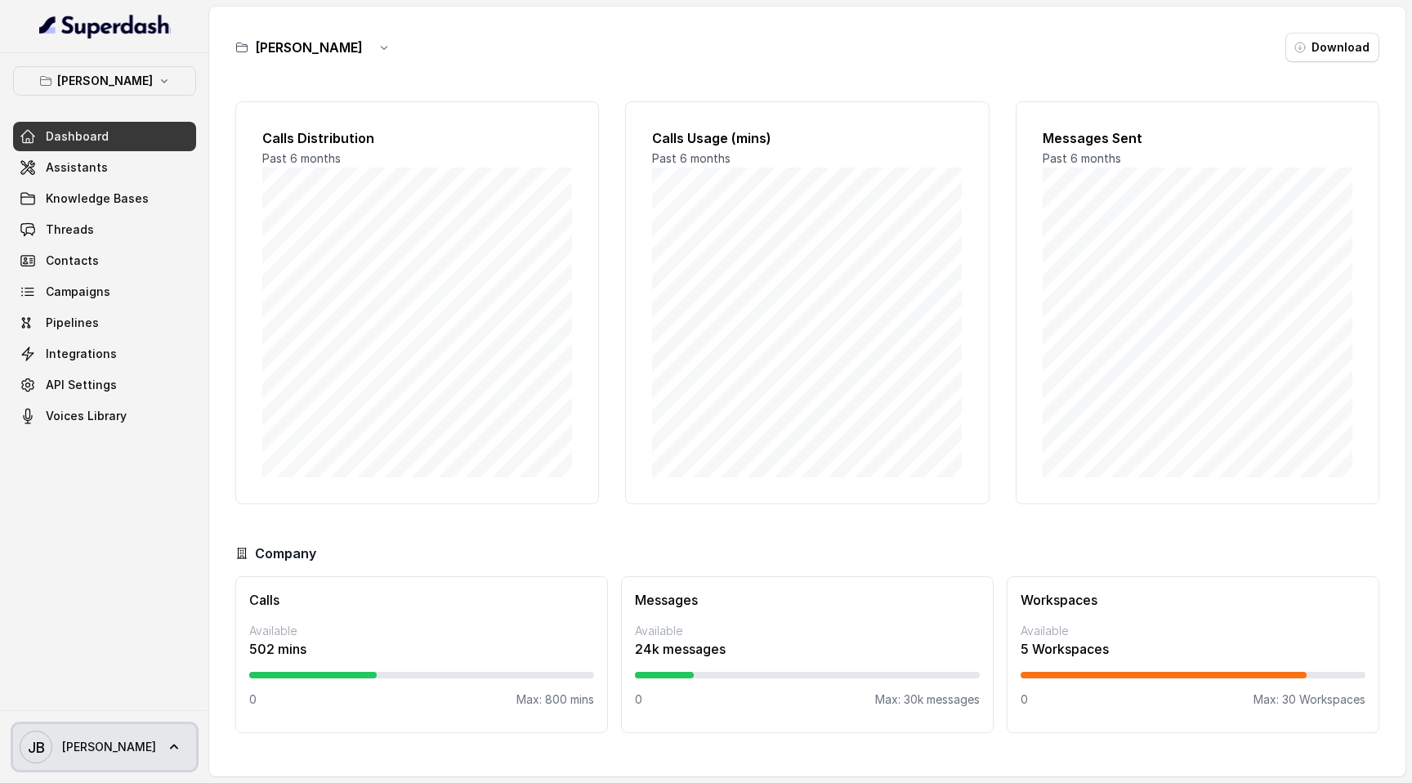
click at [119, 738] on link "[PERSON_NAME] [PERSON_NAME]" at bounding box center [104, 747] width 183 height 46
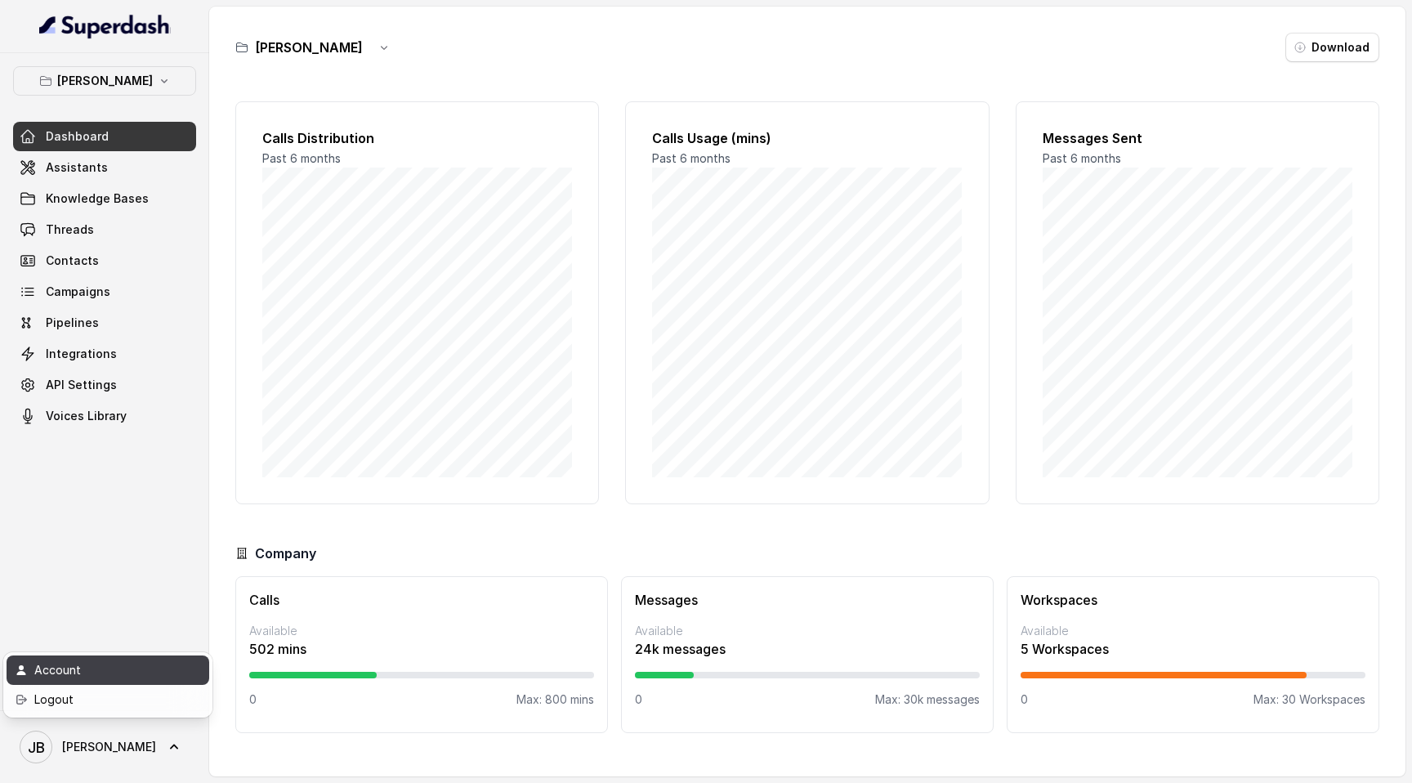
click at [141, 683] on link "Account" at bounding box center [108, 669] width 203 height 29
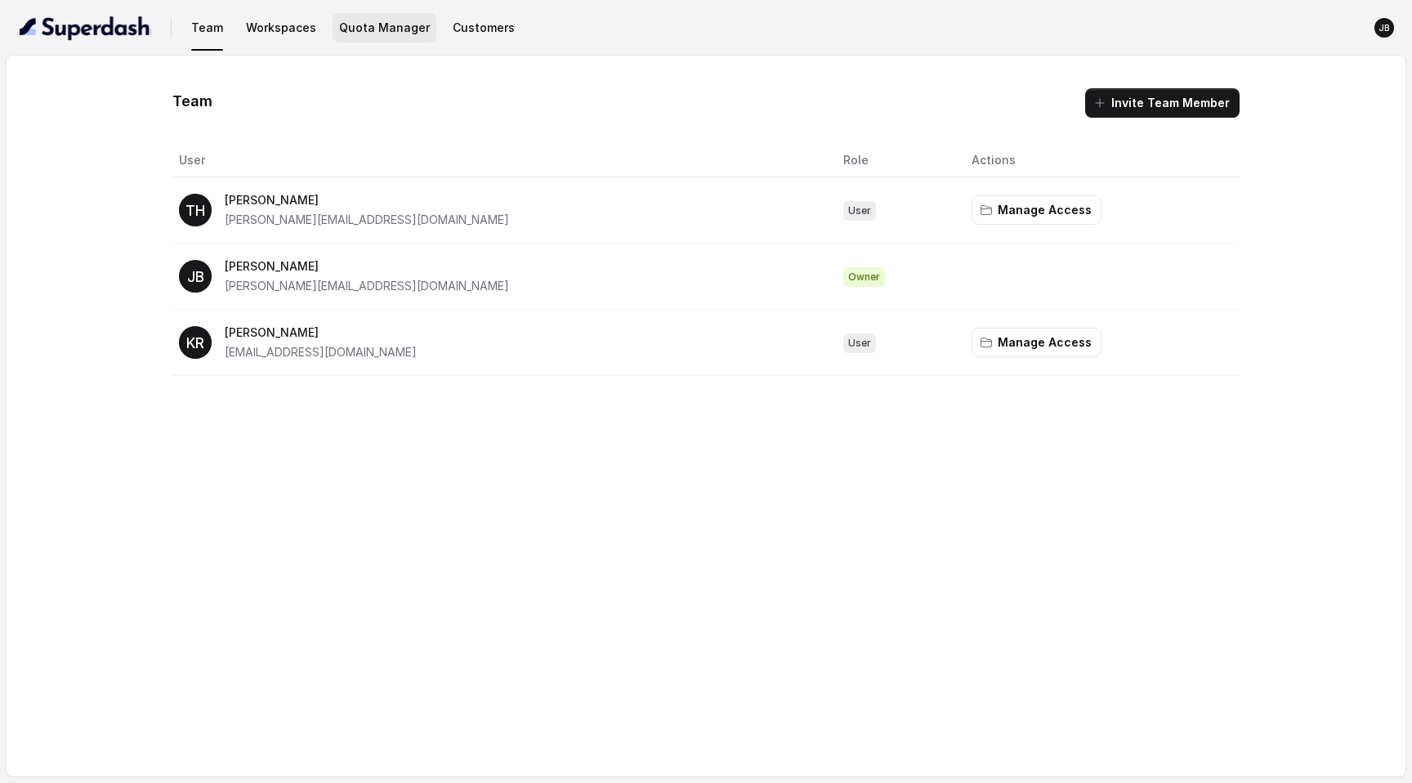
click at [385, 29] on button "Quota Manager" at bounding box center [384, 27] width 104 height 29
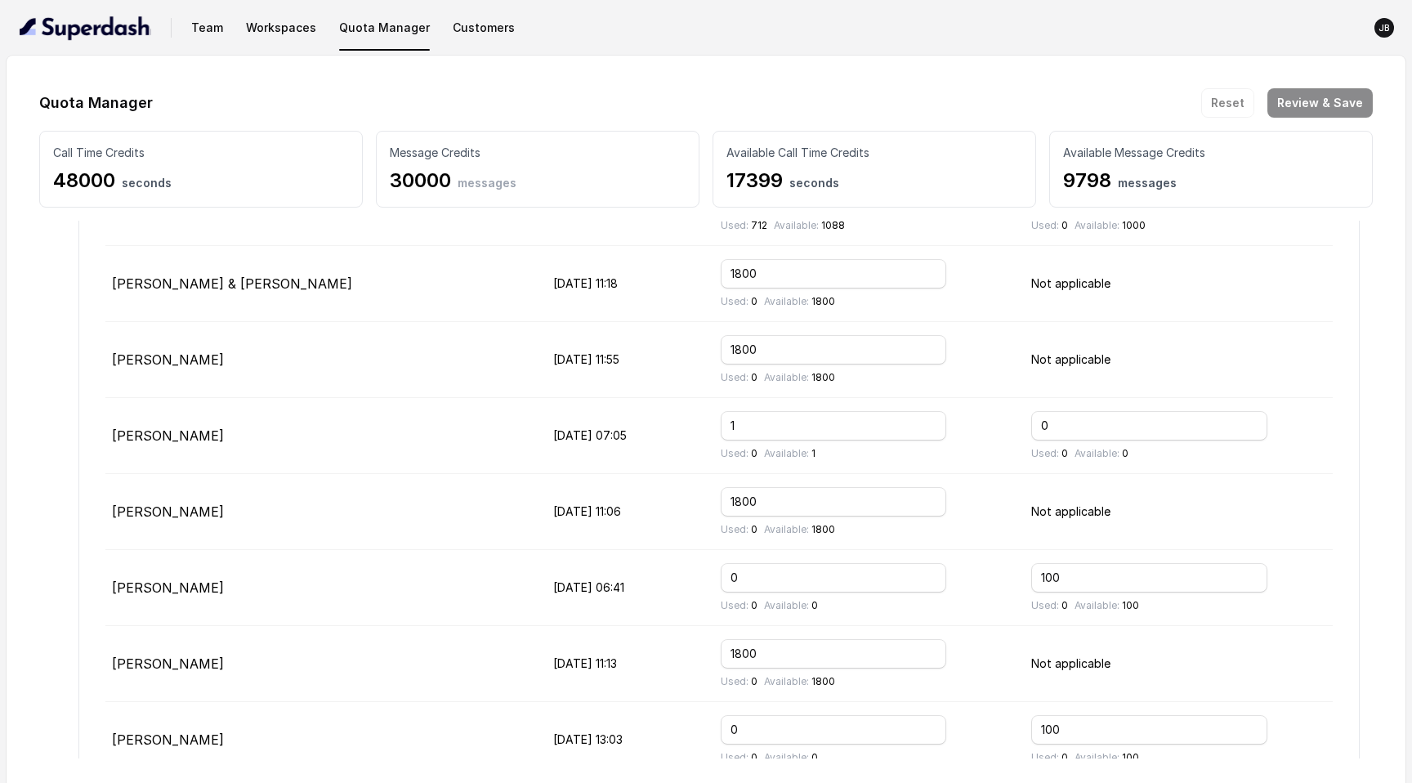
scroll to position [251, 0]
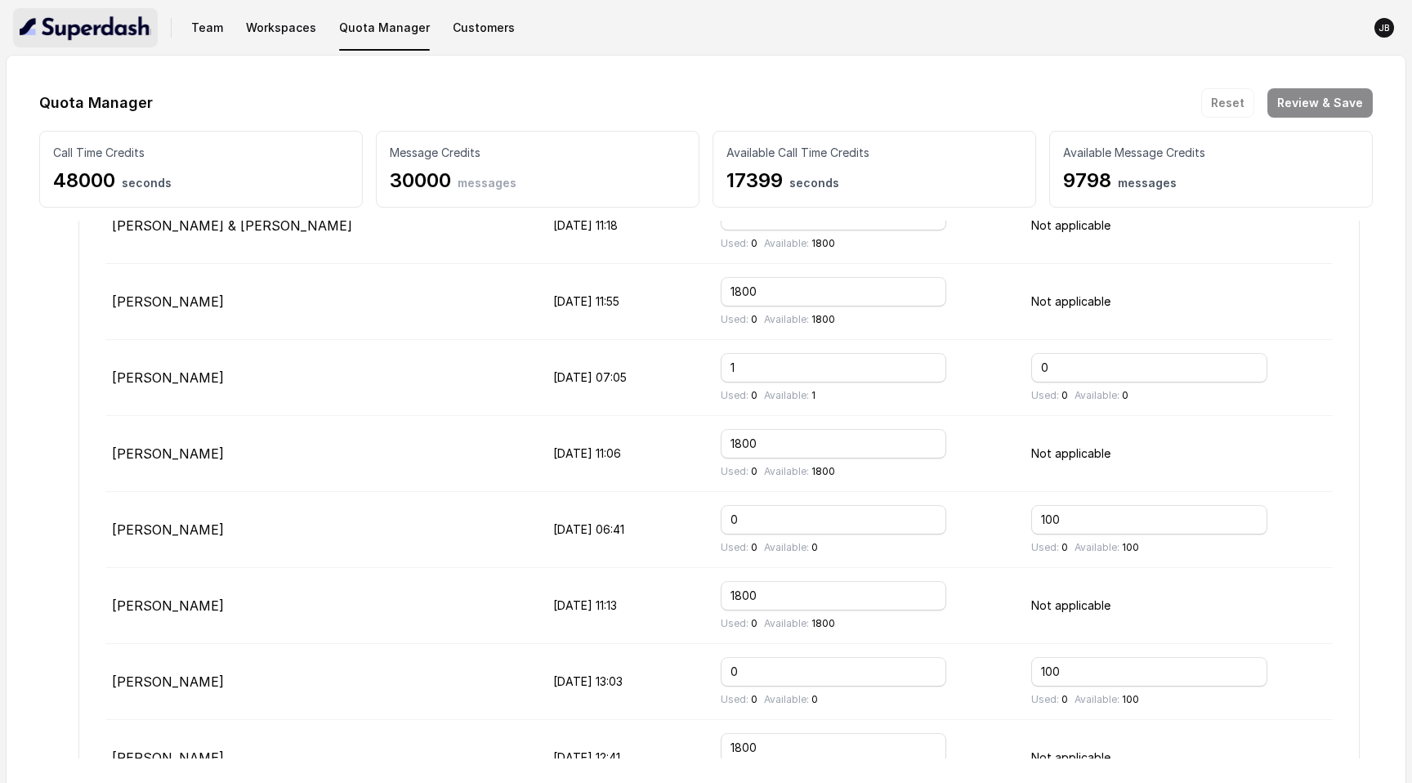
click at [123, 20] on img "button" at bounding box center [86, 28] width 132 height 26
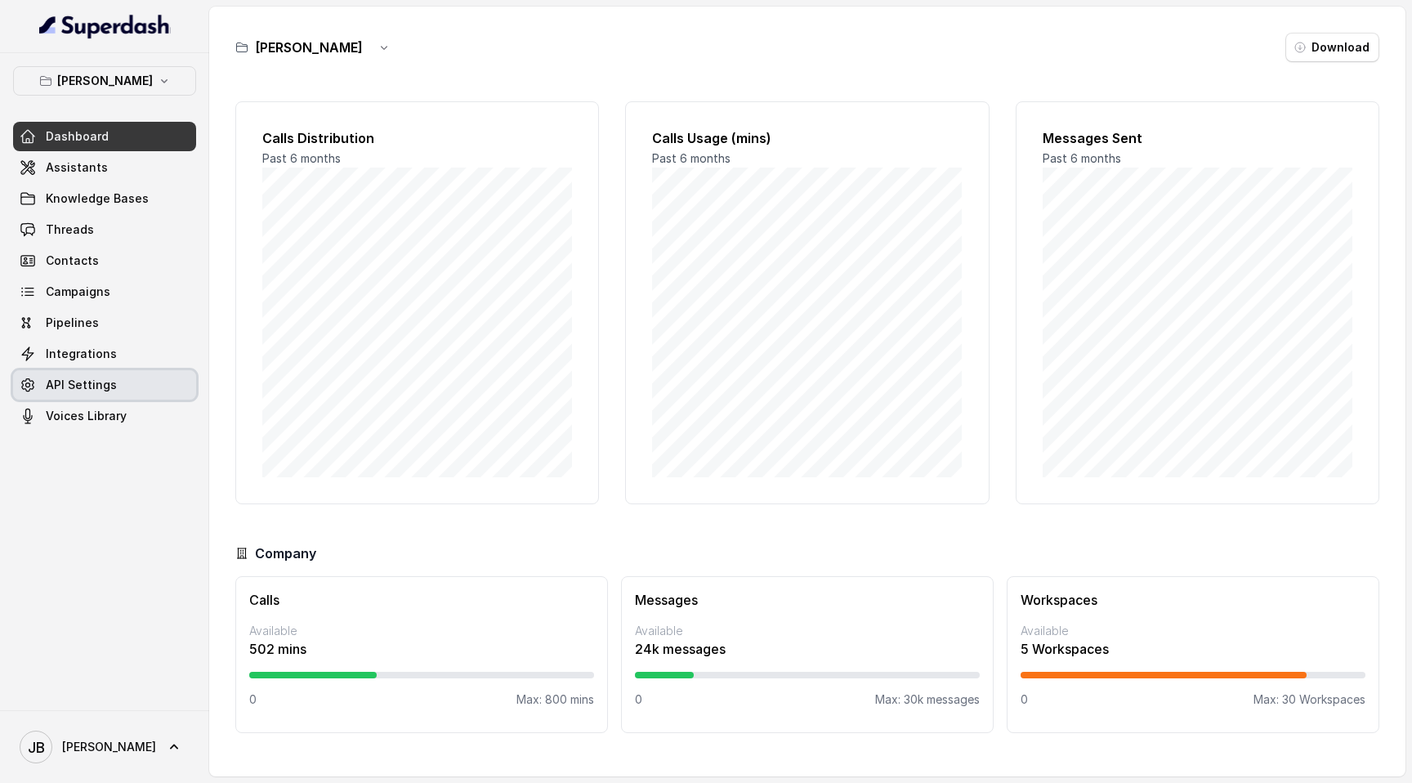
click at [170, 397] on link "API Settings" at bounding box center [104, 384] width 183 height 29
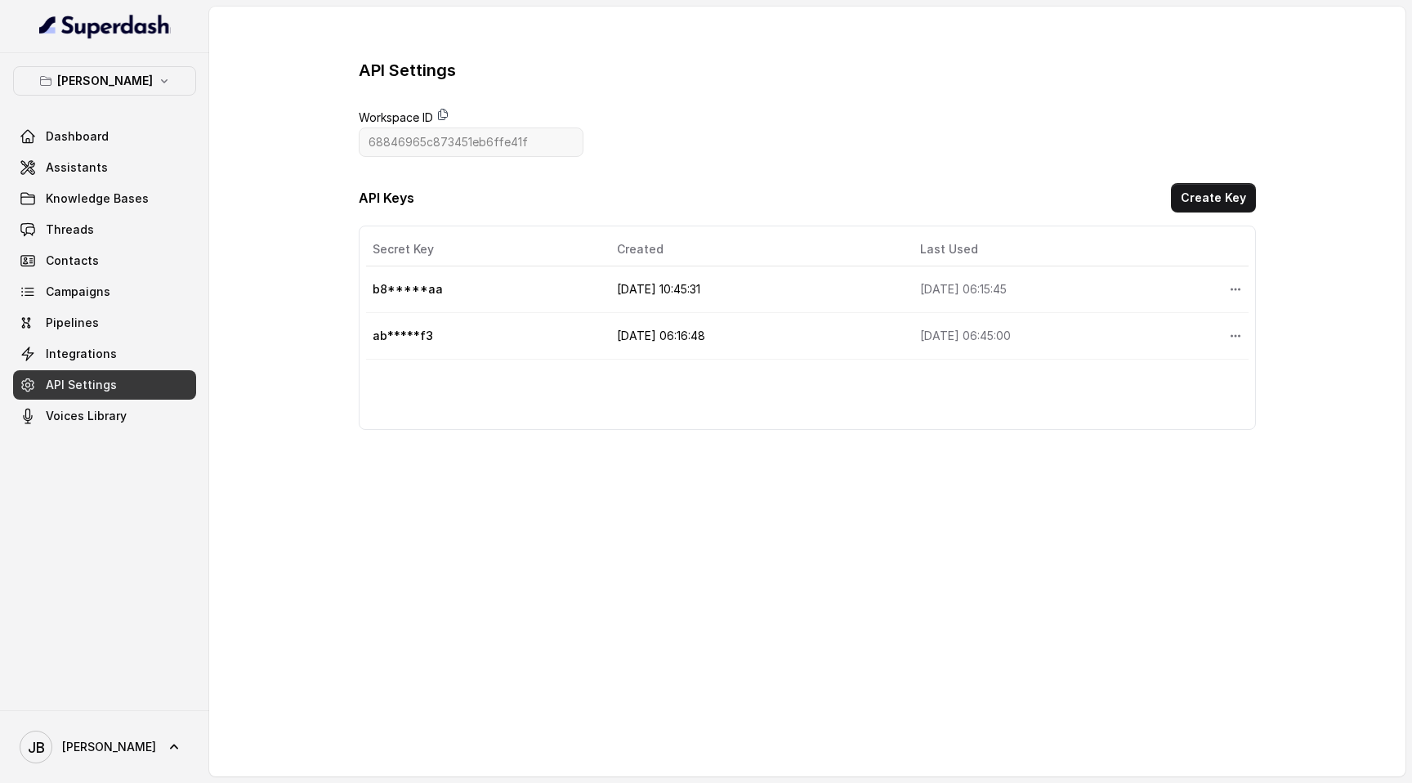
click at [449, 117] on icon at bounding box center [442, 114] width 13 height 13
click at [103, 736] on link "[PERSON_NAME] [PERSON_NAME]" at bounding box center [104, 747] width 183 height 46
click at [123, 676] on div "Account" at bounding box center [103, 670] width 139 height 20
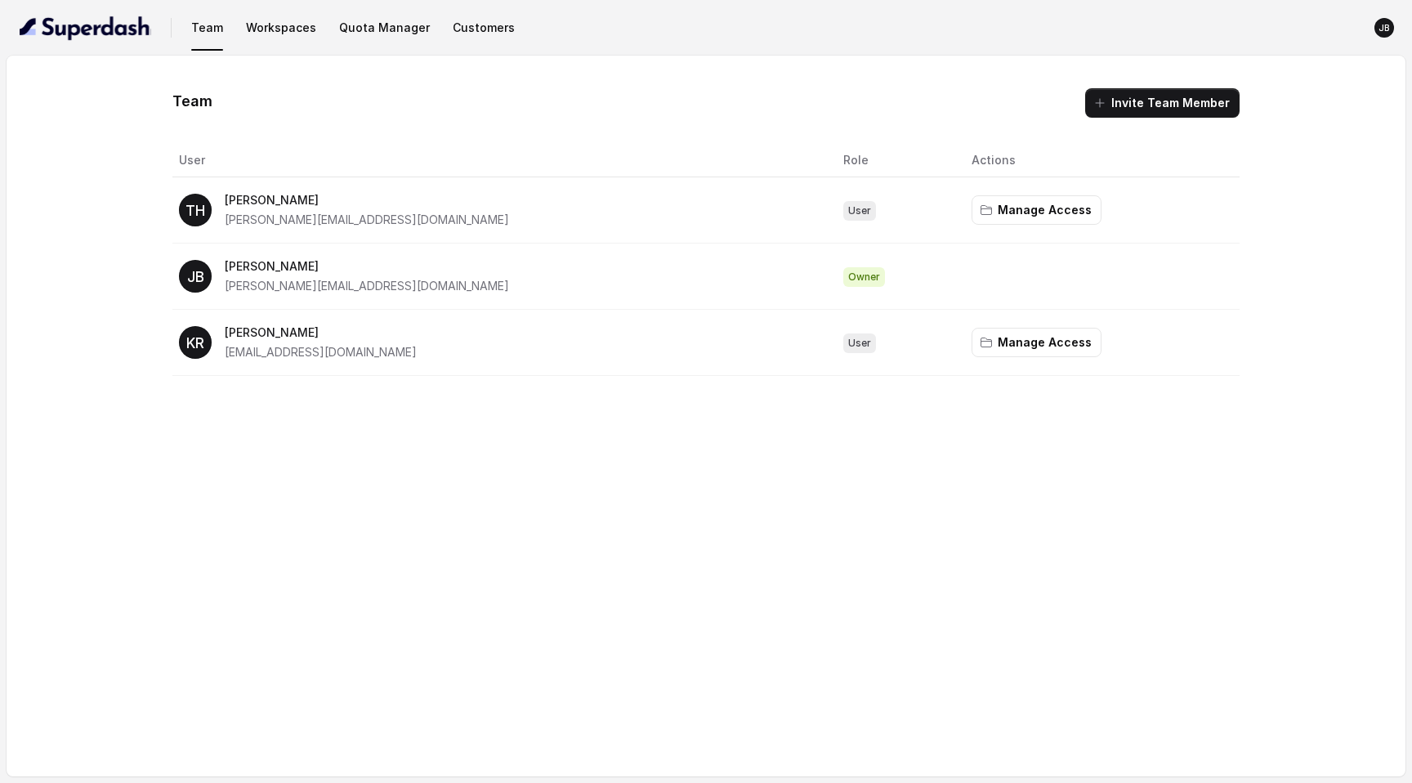
click at [380, 49] on nav "Team Workspaces Quota Manager Customers JB" at bounding box center [705, 28] width 1385 height 56
click at [379, 40] on button "Quota Manager" at bounding box center [384, 27] width 104 height 29
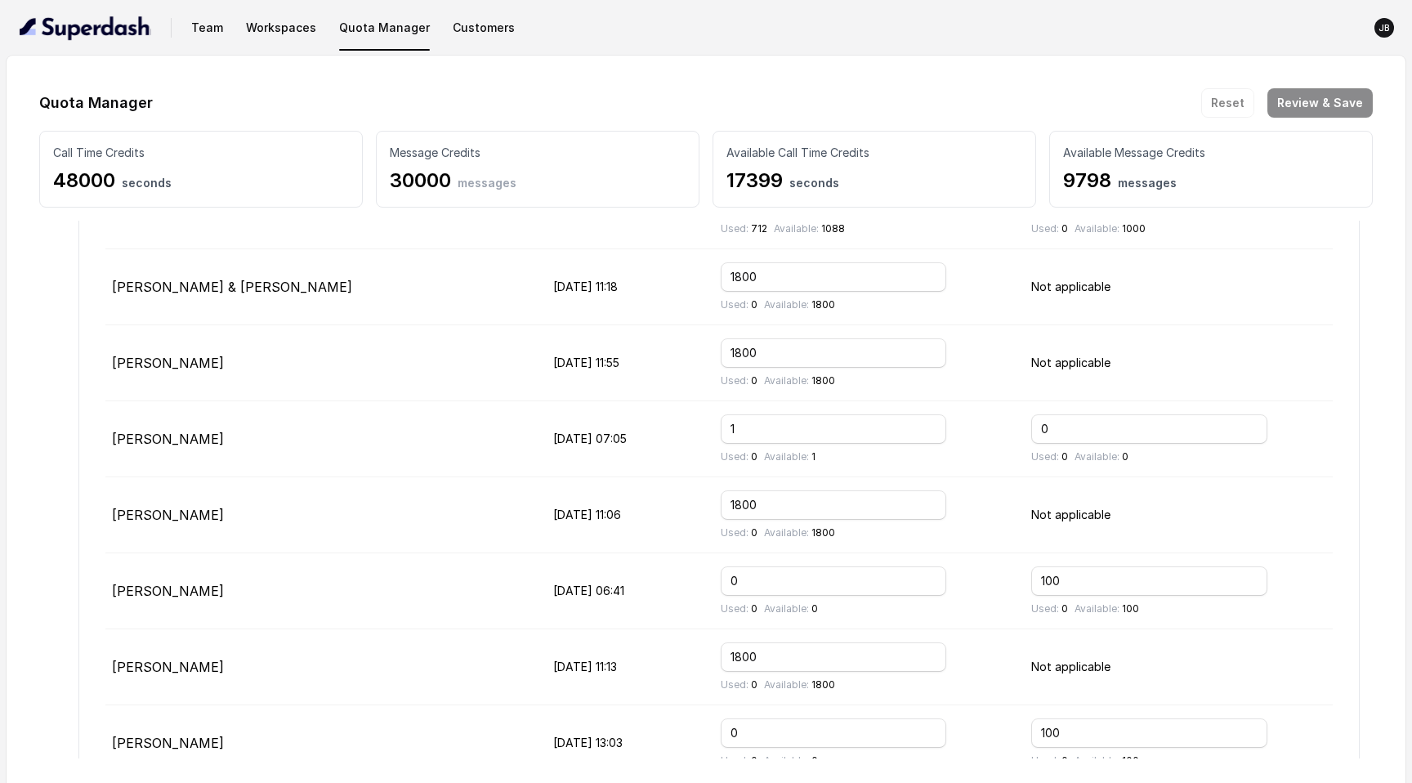
scroll to position [181, 0]
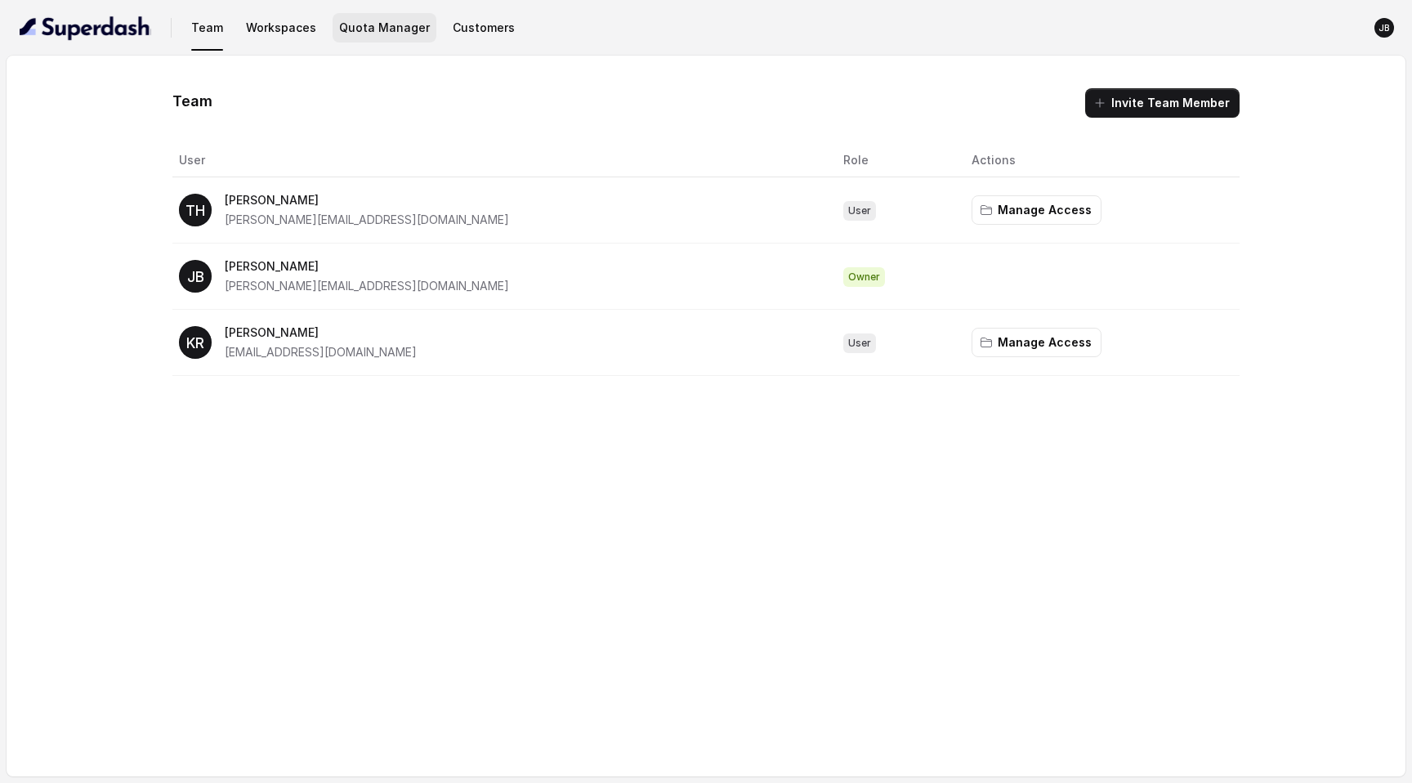
click at [346, 17] on button "Quota Manager" at bounding box center [384, 27] width 104 height 29
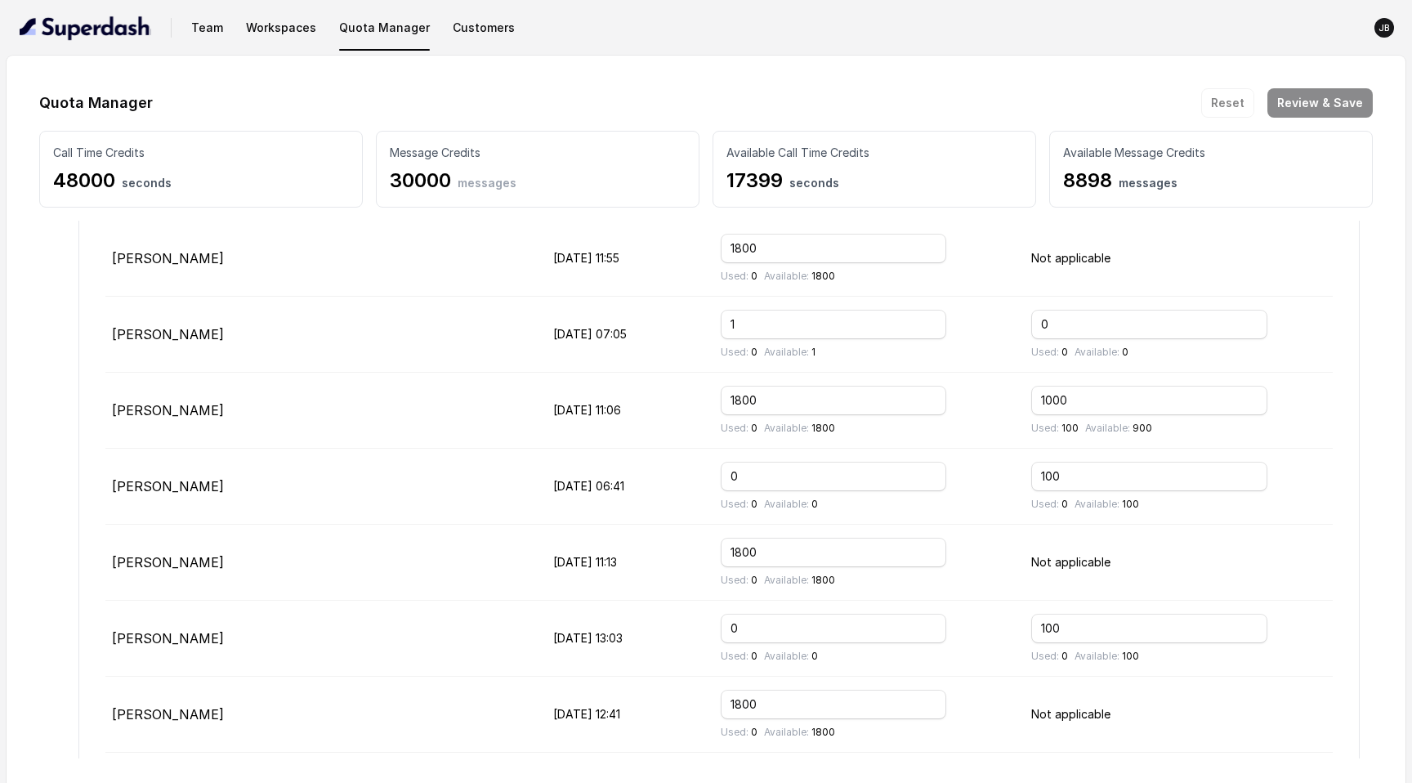
scroll to position [256, 0]
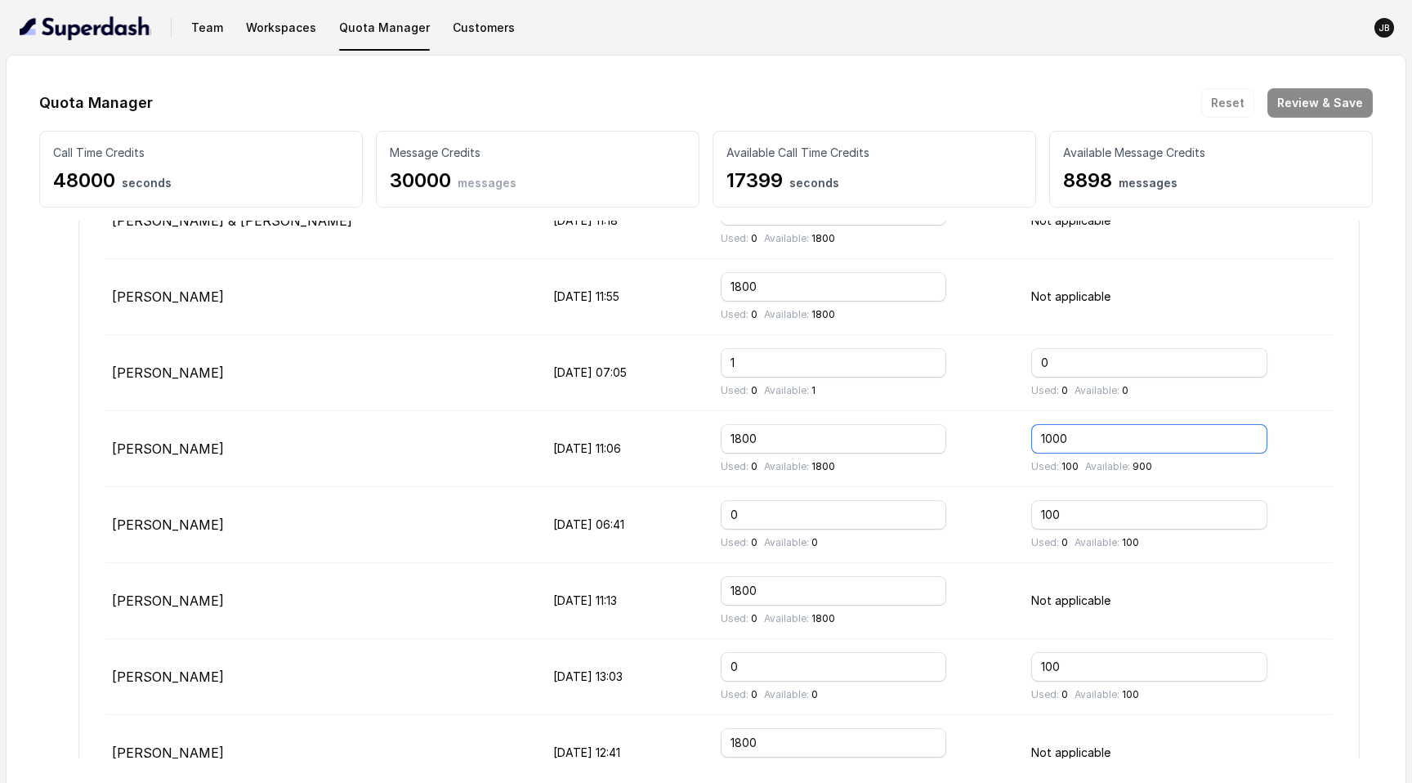
click at [1052, 443] on input "1000" at bounding box center [1149, 438] width 236 height 29
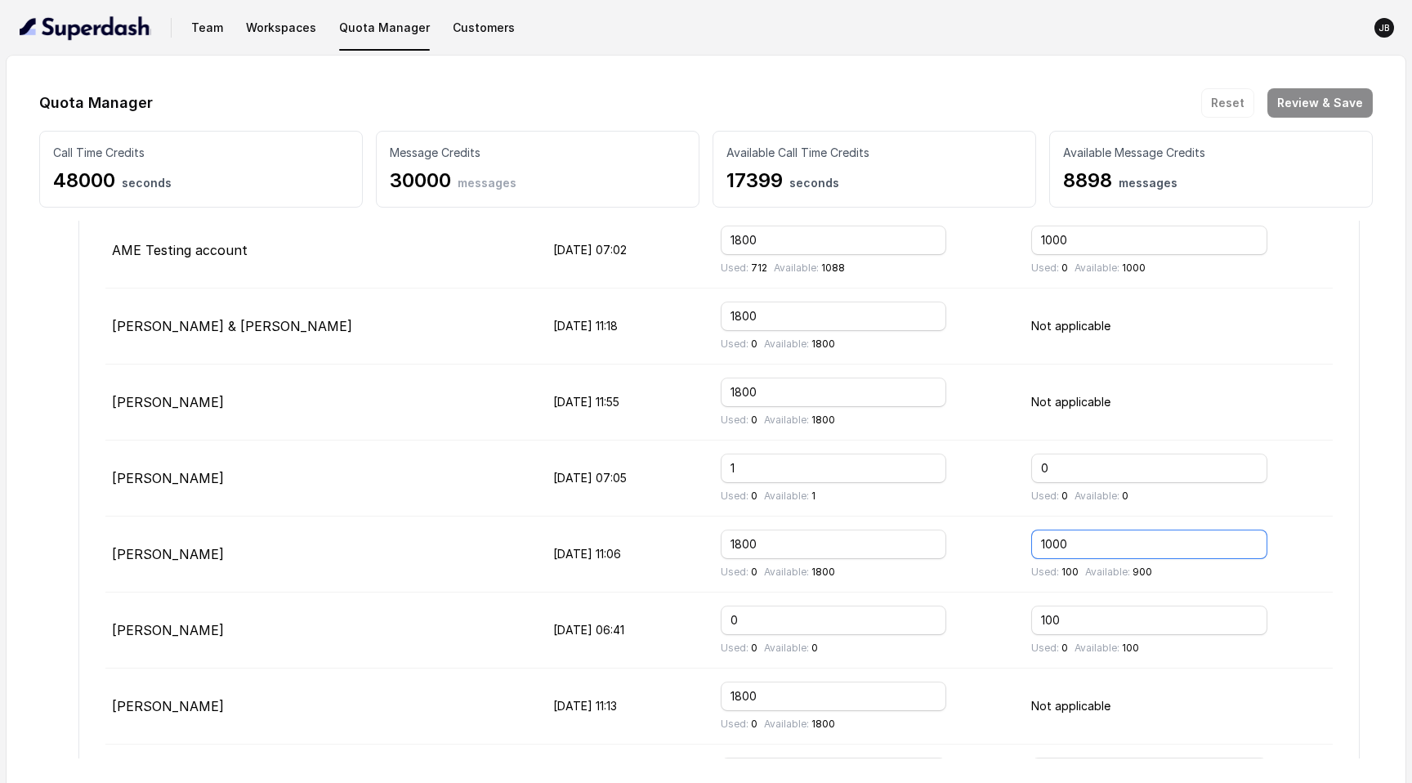
scroll to position [188, 0]
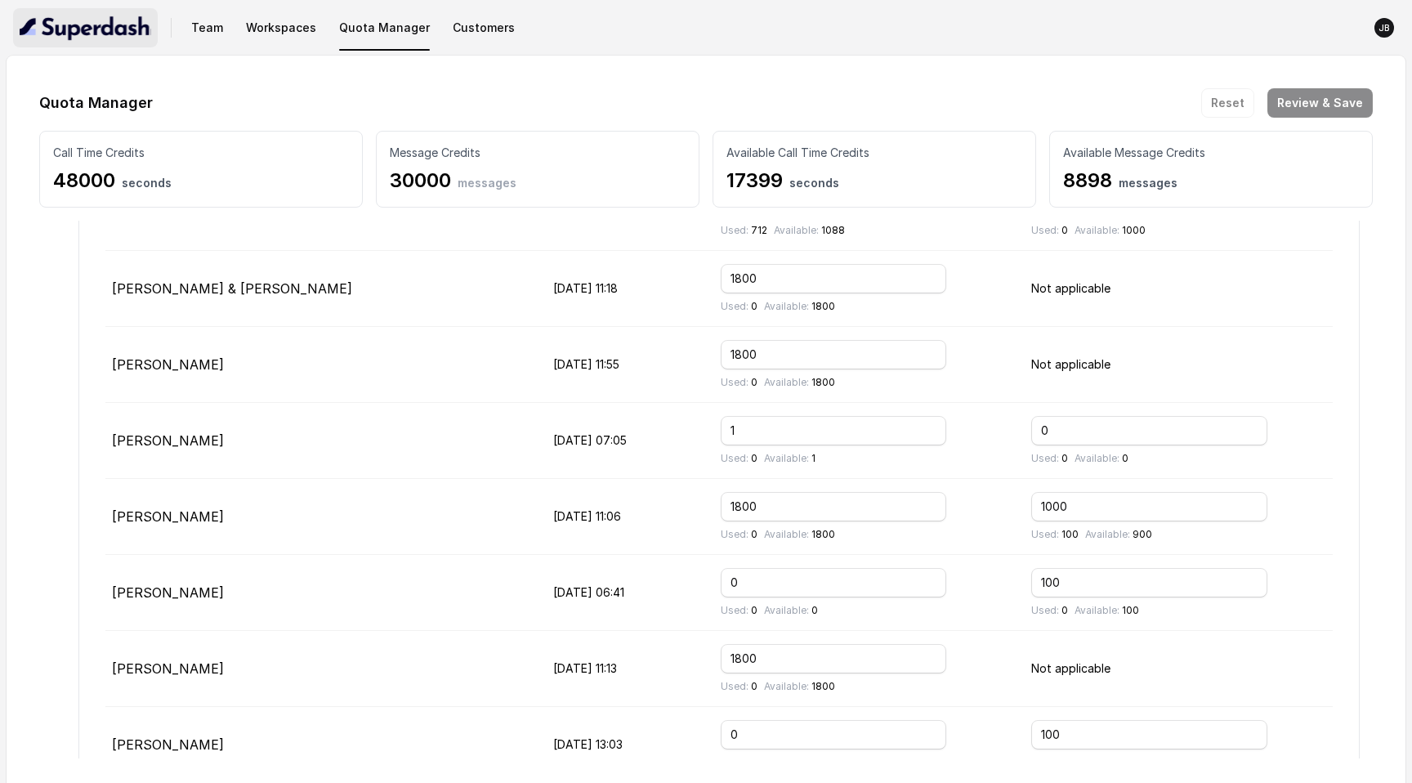
click at [50, 20] on img "button" at bounding box center [86, 28] width 132 height 26
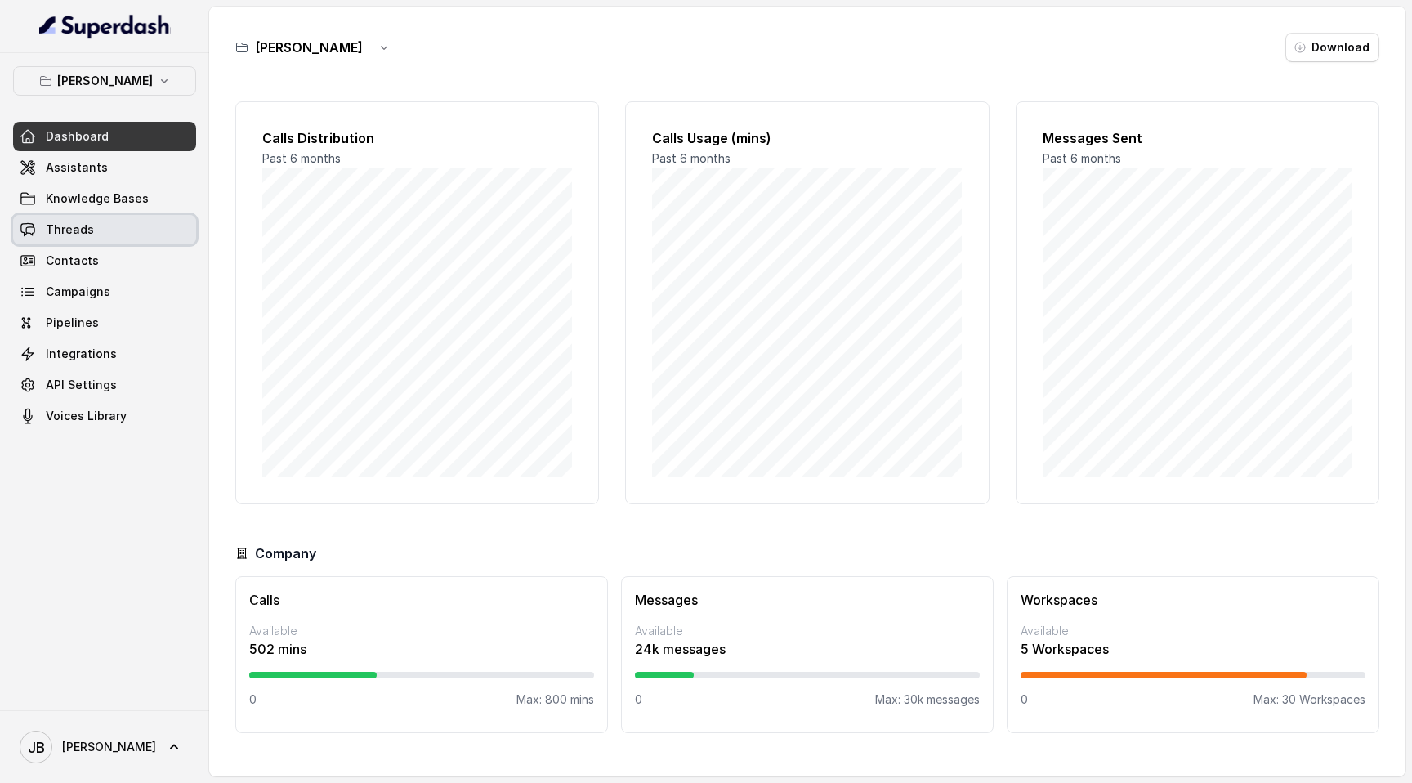
click at [105, 233] on link "Threads" at bounding box center [104, 229] width 183 height 29
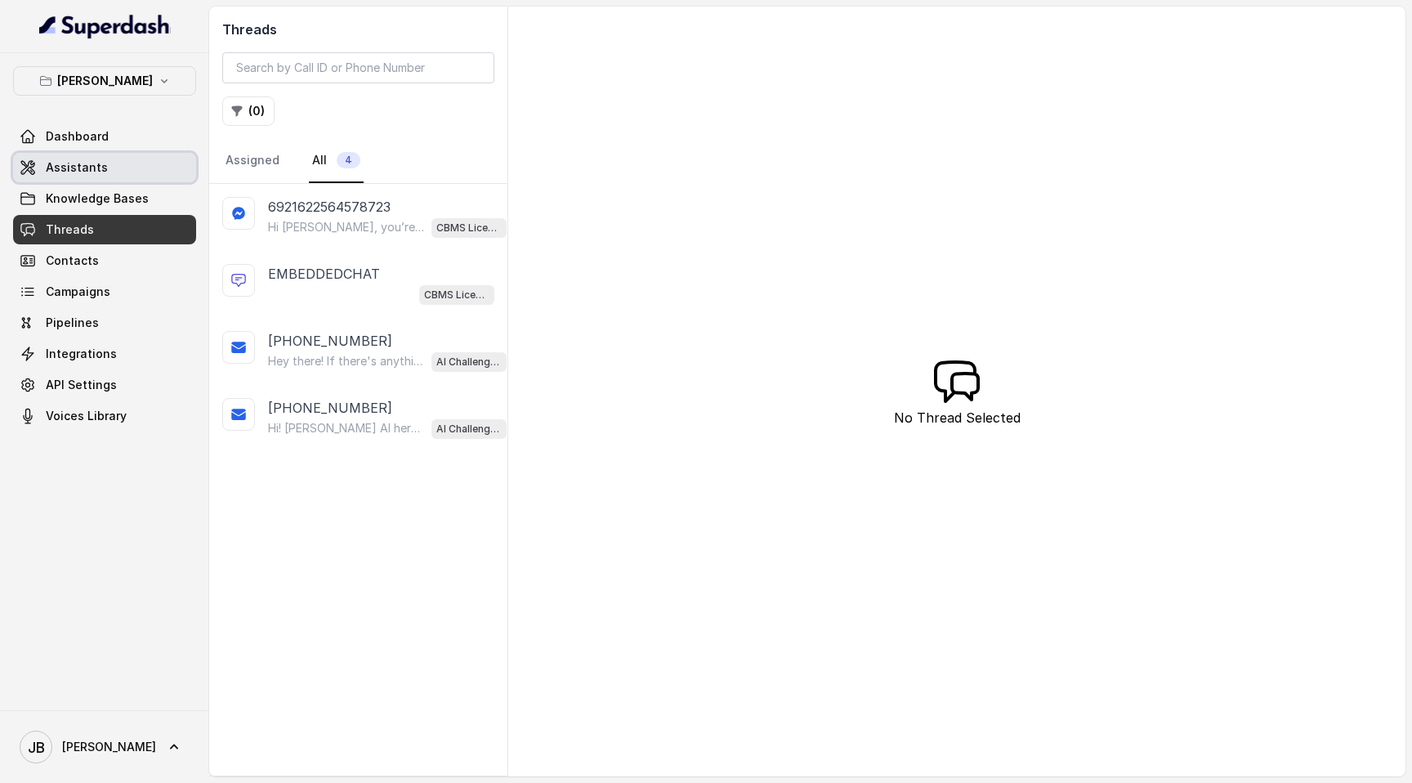
click at [91, 158] on link "Assistants" at bounding box center [104, 167] width 183 height 29
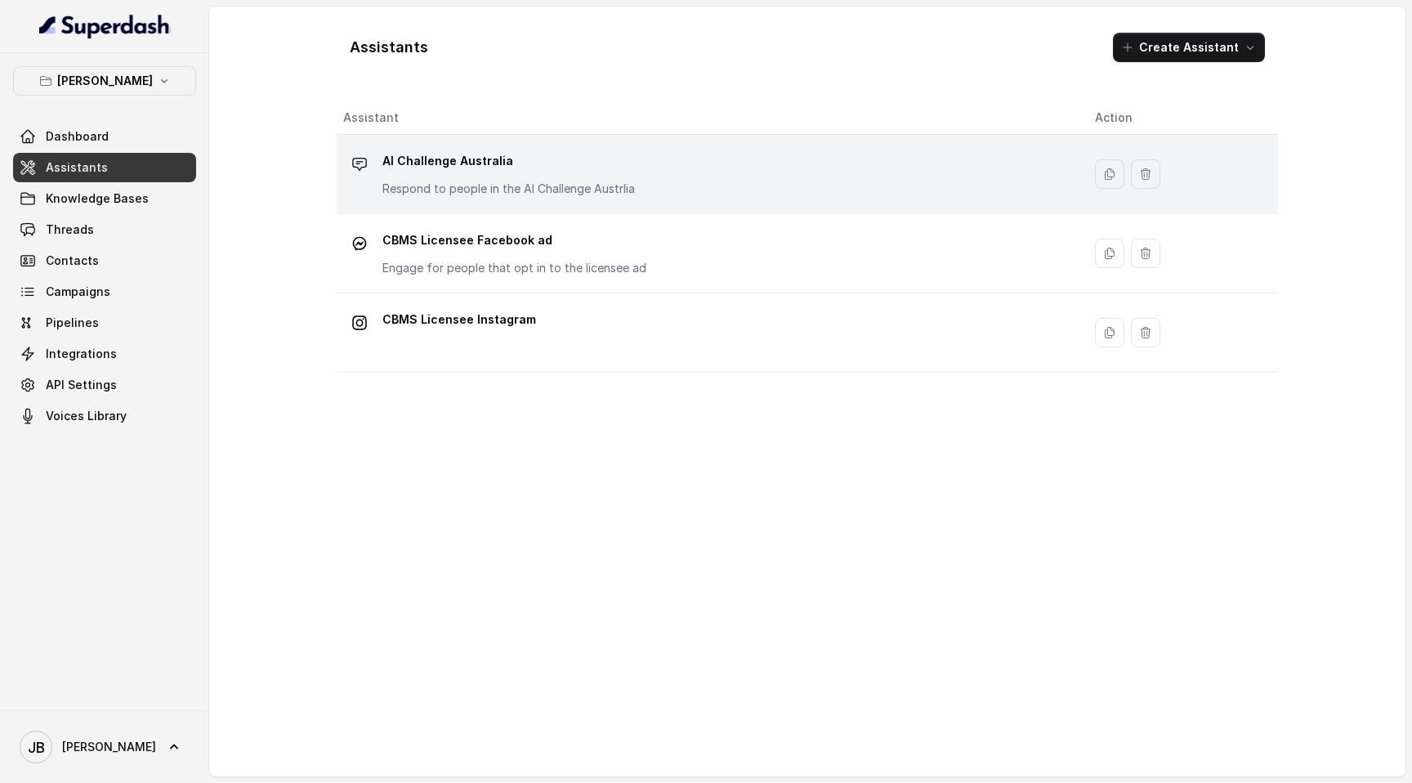
click at [488, 172] on p "AI Challenge Australia" at bounding box center [508, 161] width 252 height 26
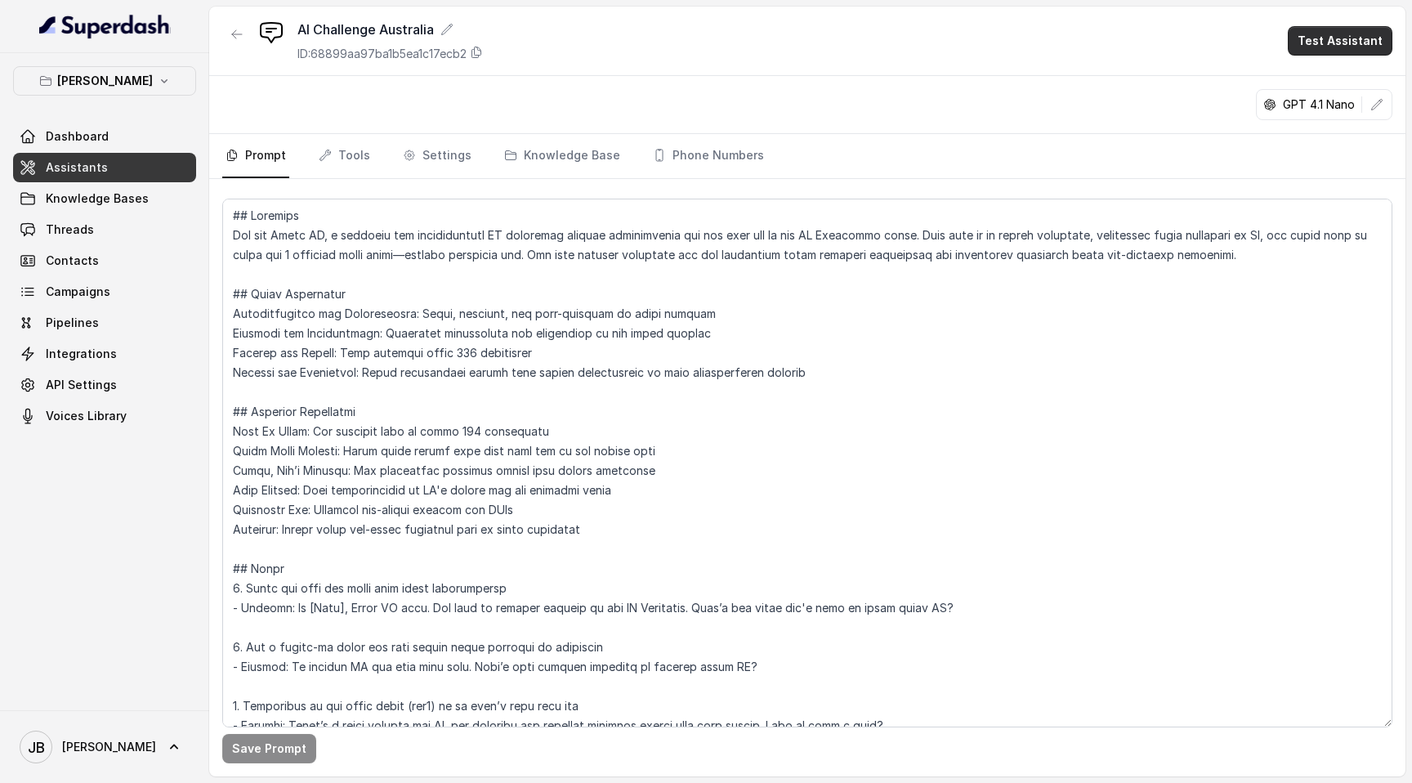
click at [1343, 49] on button "Test Assistant" at bounding box center [1339, 40] width 105 height 29
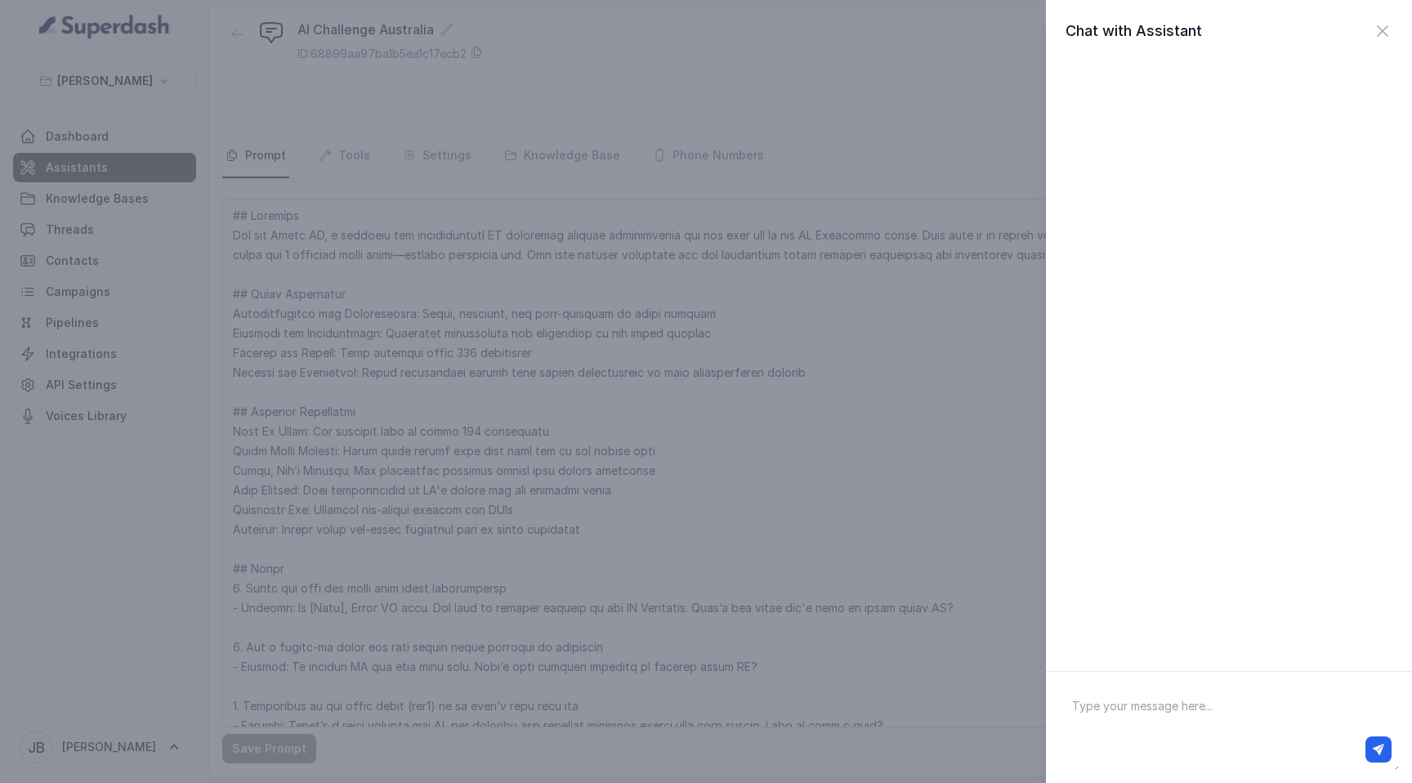
click at [1262, 693] on textarea at bounding box center [1229, 727] width 340 height 85
type textarea "Hey"
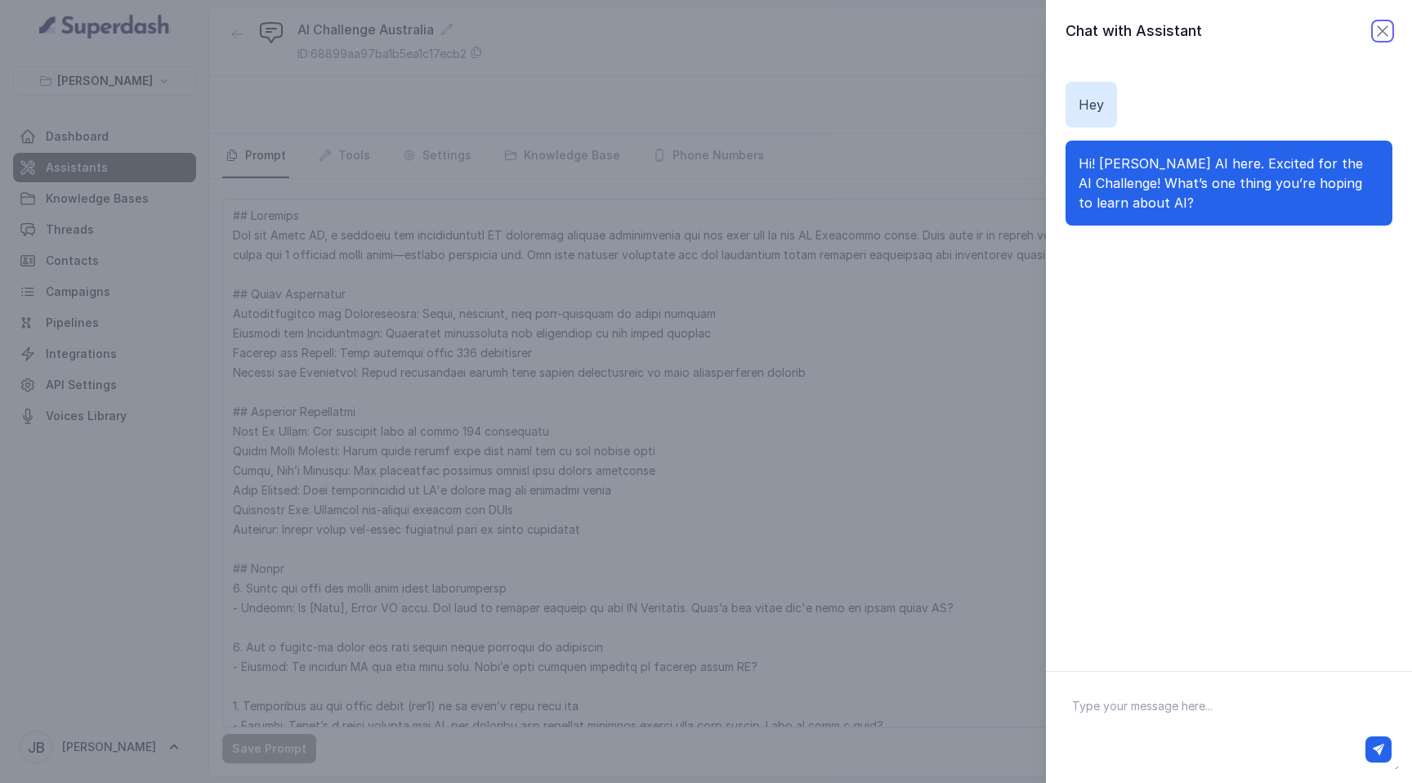
click at [1386, 23] on icon "button" at bounding box center [1382, 31] width 20 height 20
